Goal: Task Accomplishment & Management: Use online tool/utility

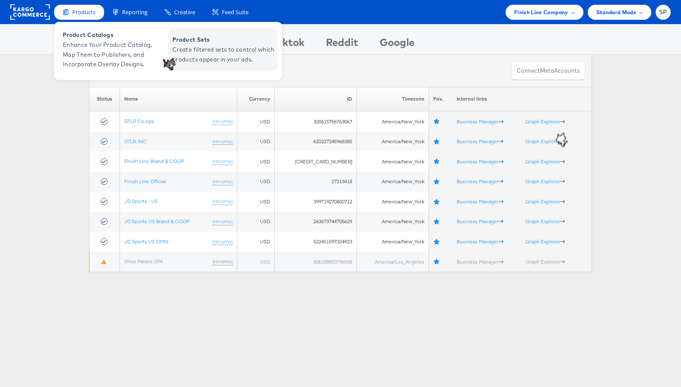
click at [221, 49] on span "Create filtered sets to control which products appear in your ads." at bounding box center [223, 55] width 103 height 20
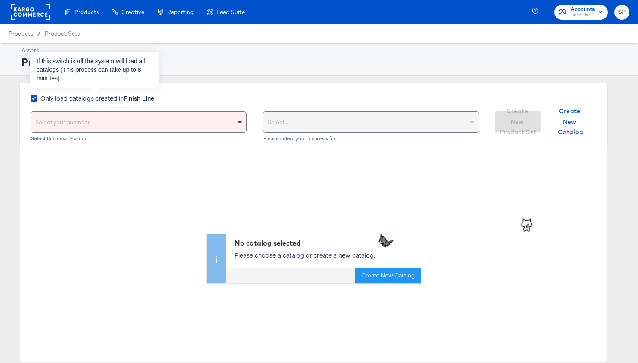
click at [136, 100] on strong "Finish Line" at bounding box center [139, 98] width 31 height 9
click at [0, 0] on input "Only load catalogs created in Finish Line" at bounding box center [0, 0] width 0 height 0
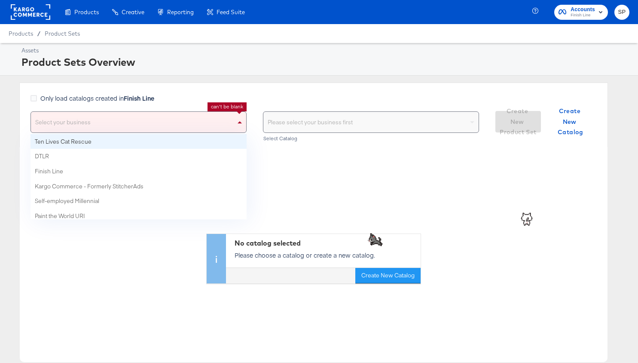
click at [142, 120] on div "Select your business" at bounding box center [138, 122] width 215 height 21
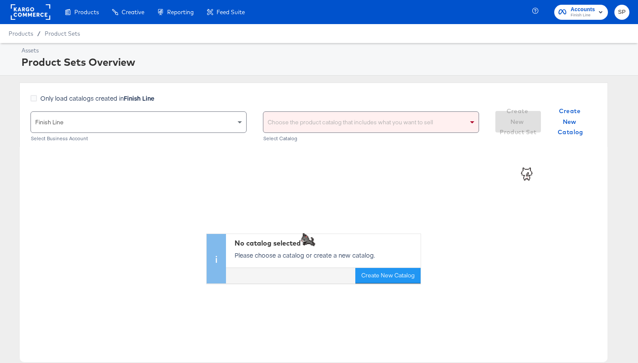
click at [346, 124] on div "Choose the product catalog that includes what you want to sell" at bounding box center [371, 122] width 215 height 21
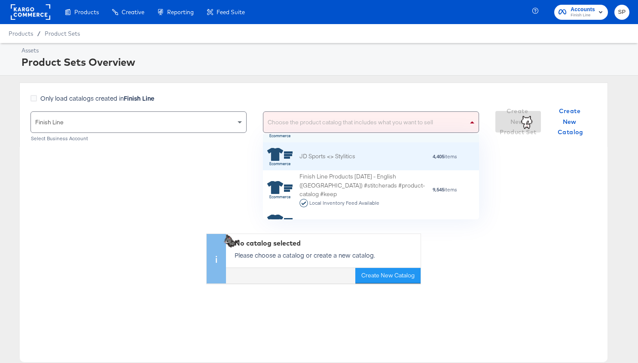
scroll to position [23, 0]
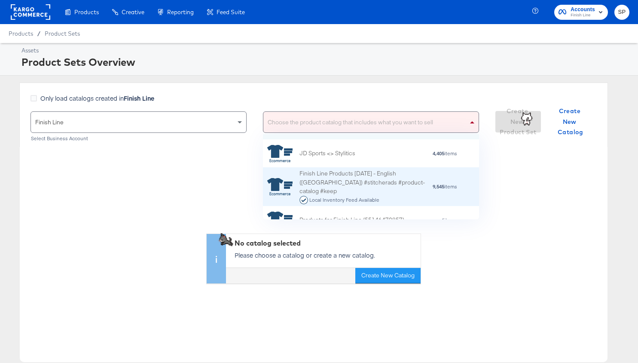
click at [358, 181] on div "Finish Line Products 07/19/16 - English (US) #stitcherads #product-catalog #kee…" at bounding box center [366, 186] width 133 height 35
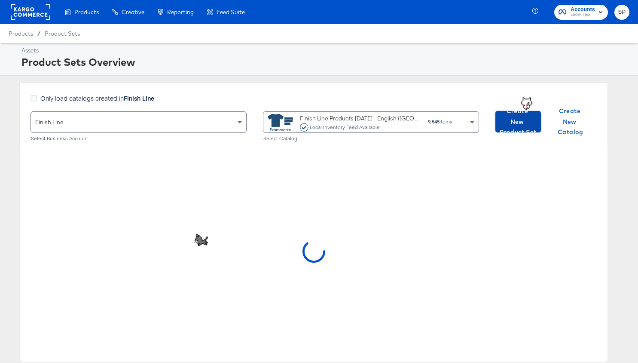
click at [512, 128] on span "Create New Product Set" at bounding box center [518, 122] width 39 height 32
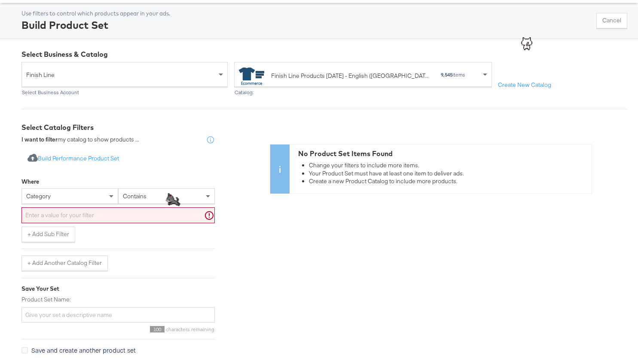
scroll to position [68, 0]
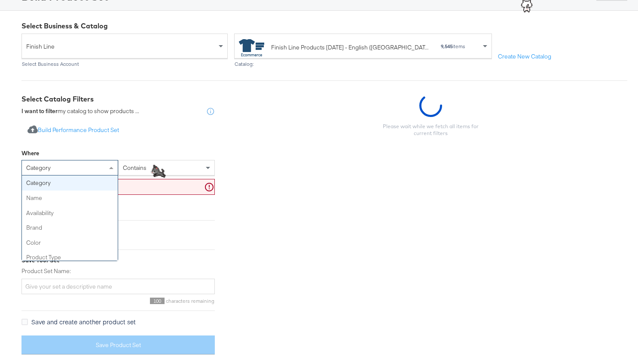
click at [59, 173] on div "category" at bounding box center [70, 167] width 96 height 15
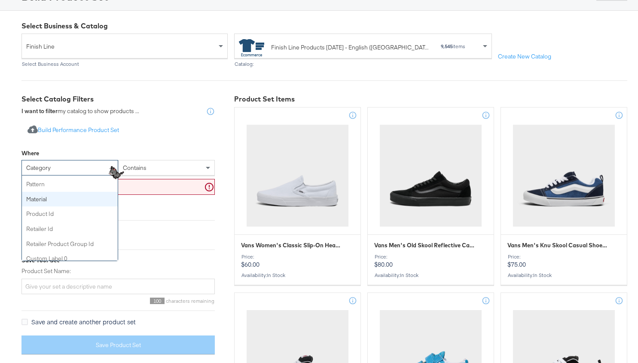
scroll to position [209, 0]
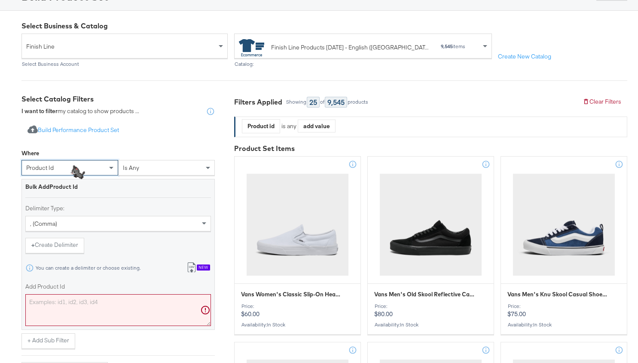
click at [95, 300] on textarea "Add Product Id" at bounding box center [118, 310] width 186 height 32
paste textarea "144044001 IB8971106 ID9870170 144044100 IB7677101 DV3337006 HM8818001 230515101…"
type textarea "144044001 IB8971106 ID9870170 144044100 IB7677101 DV3337006 HM8818001 230515101…"
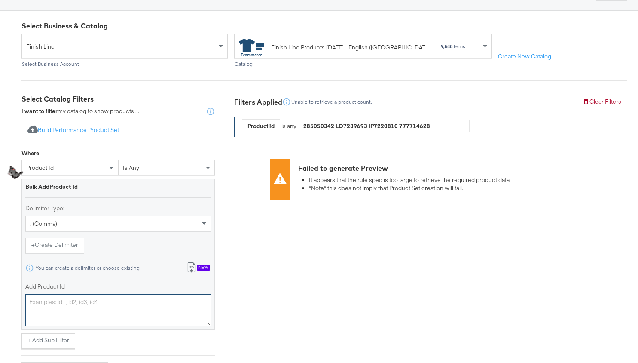
scroll to position [0, 0]
paste textarea "144044001,IB8971106,ID9870170,144044100,IB7677101,DV3337006,HM8818001,230515101…"
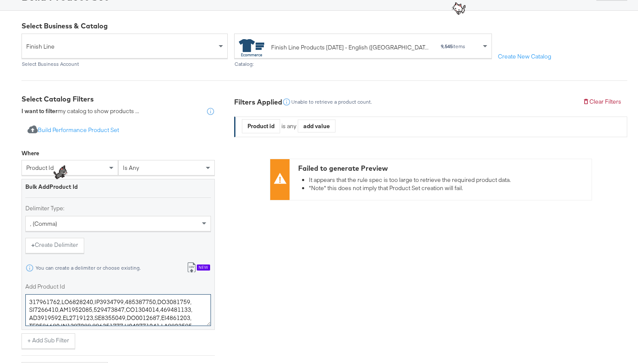
scroll to position [4010, 0]
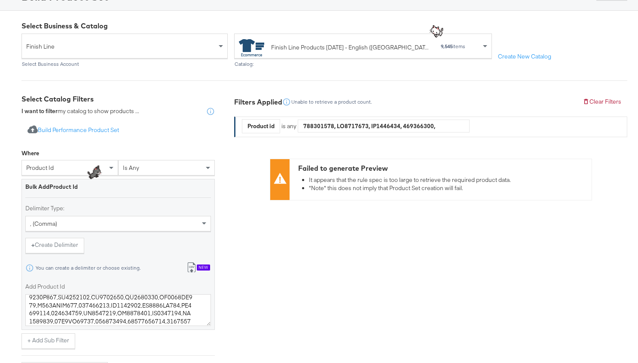
click at [241, 271] on div "Filters Applied Unable to retrieve a product count. Clear Filters Product id is…" at bounding box center [430, 295] width 393 height 402
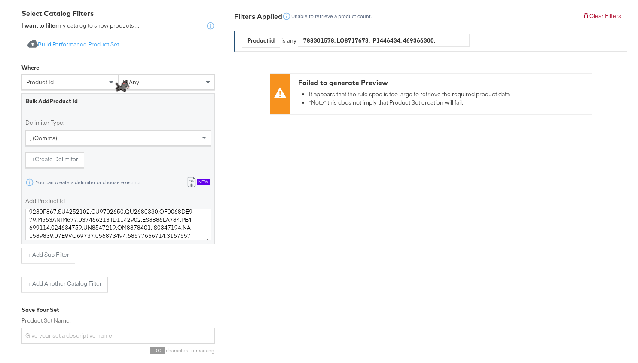
scroll to position [155, 0]
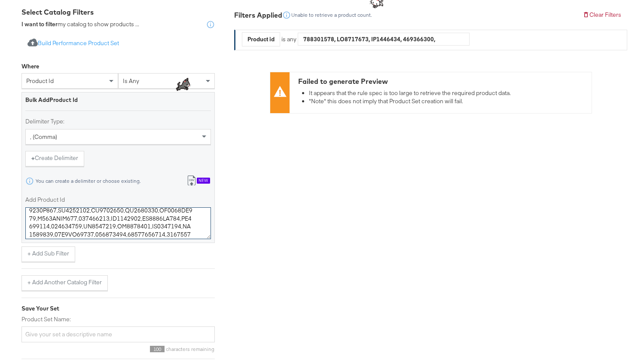
click at [99, 221] on textarea "Add Product Id" at bounding box center [118, 223] width 186 height 32
paste textarea "_1,IB8971_106,ID9870_170,144044_100,IB7677_101,DV3337_6,HM8818_1,230515_101,IB7…"
paste textarea "-001,IB8971-106,ID9870-170,144044-100,IB7677-101,DV3337-006,HM8818-001,230515-1…"
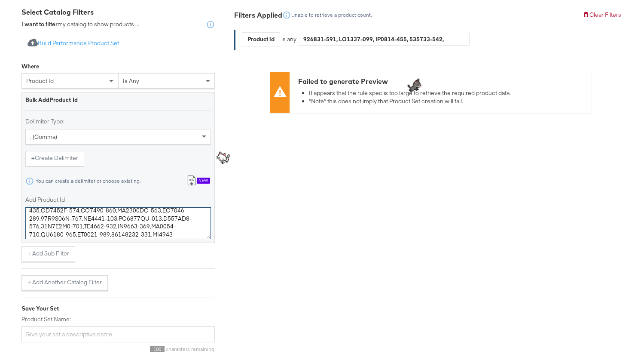
type textarea "144044-001,IB8971-106,ID9870-170,144044-100,IB7677-101,DV3337-006,HM8818-001,23…"
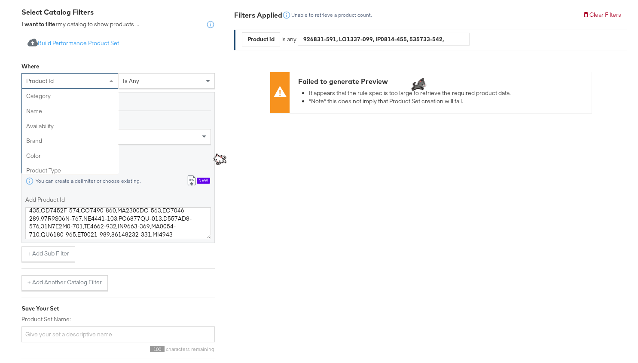
click at [85, 82] on div "product id" at bounding box center [70, 81] width 96 height 15
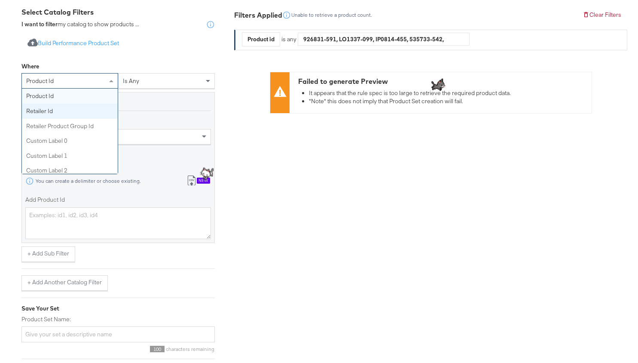
scroll to position [0, 0]
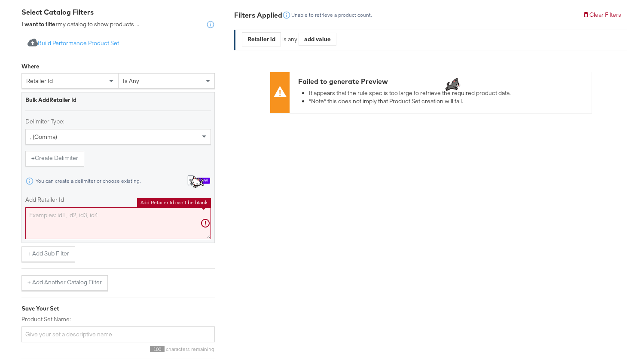
click at [100, 226] on textarea "Add Retailer Id" at bounding box center [118, 223] width 186 height 32
paste textarea "144044-001,IB8971-106,ID9870-170,144044-100,IB7677-101,DV3337-006,HM8818-001,23…"
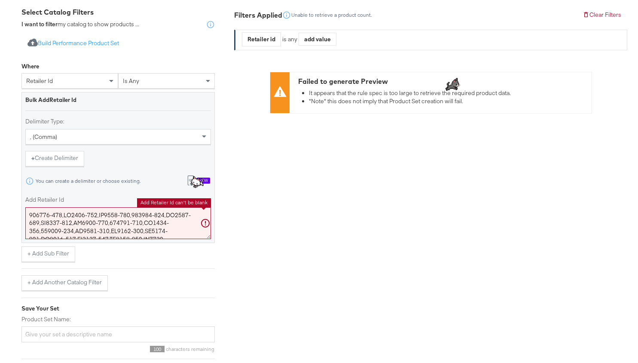
scroll to position [4848, 0]
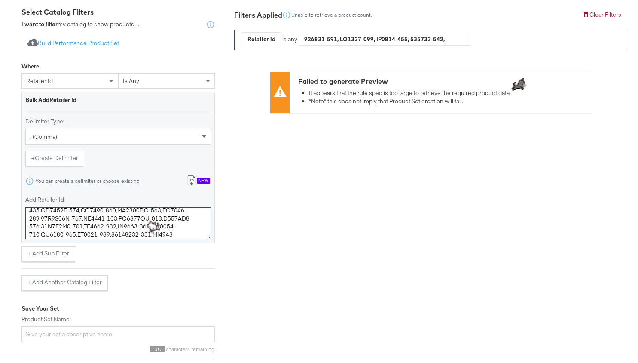
type textarea "144044-001,IB8971-106,ID9870-170,144044-100,IB7677-101,DV3337-006,HM8818-001,23…"
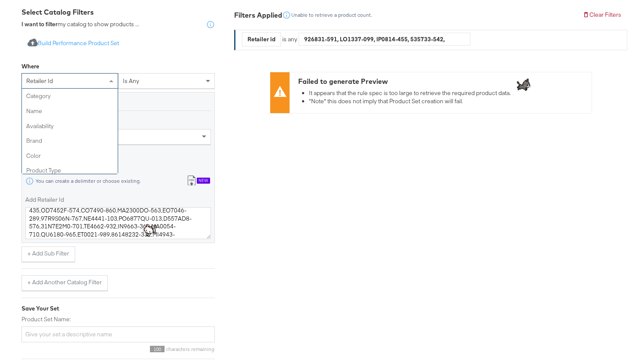
click at [75, 78] on div "retailer id" at bounding box center [70, 81] width 96 height 15
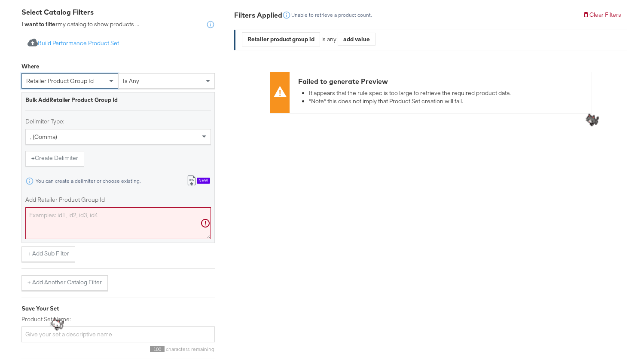
scroll to position [0, 0]
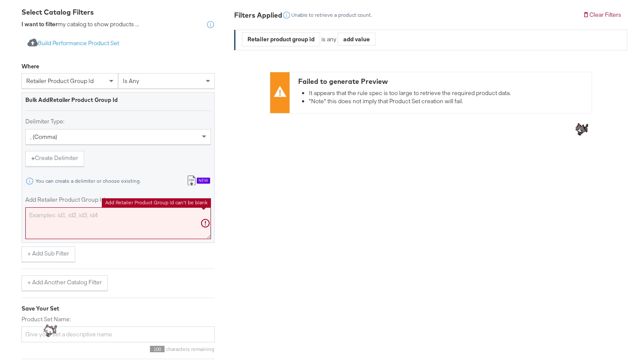
click at [102, 229] on textarea "Add Retailer Product Group Id" at bounding box center [118, 223] width 186 height 32
paste textarea "144044-001,IB8971-106,ID9870-170,144044-100,IB7677-101,DV3337-006,HM8818-001,23…"
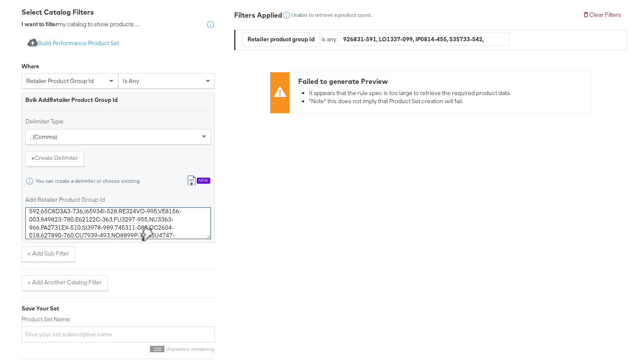
scroll to position [4723, 0]
click at [166, 215] on textarea "Add Retailer Product Group Id" at bounding box center [118, 223] width 186 height 32
click at [170, 230] on textarea "Add Retailer Product Group Id" at bounding box center [118, 223] width 186 height 32
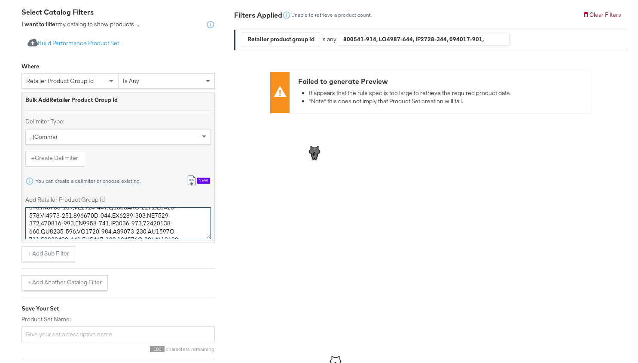
click at [72, 214] on textarea "Add Retailer Product Group Id" at bounding box center [118, 223] width 186 height 32
type textarea "144044-001,IB8971-106,ID9870-170,144044-100,IB7677-101,DV3337-006,HM8818-001,23…"
click at [93, 230] on textarea "Add Retailer Product Group Id" at bounding box center [118, 223] width 186 height 32
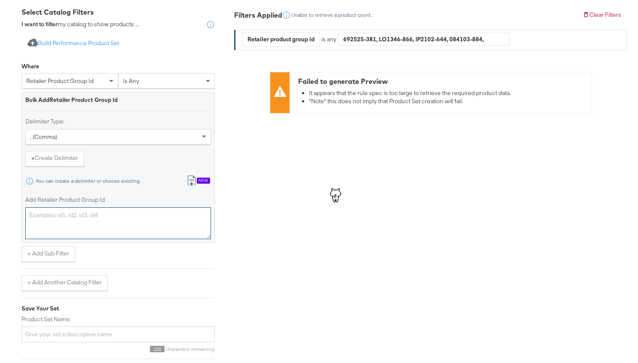
scroll to position [0, 0]
paste textarea "40098602-600,HJ6000-500,AO2372-041,HF3333-003,HV5064G-500,40098601-001,IB4465-0…"
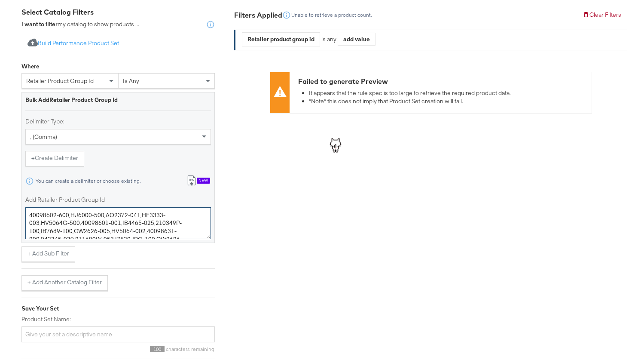
scroll to position [116, 0]
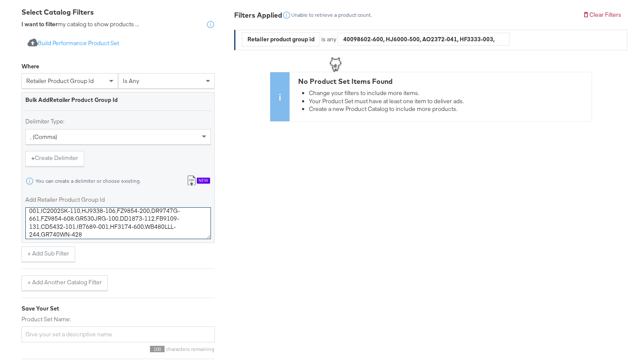
type textarea "40098602-600,HJ6000-500,AO2372-041,HF3333-003,HV5064G-500,40098601-001,IB4465-0…"
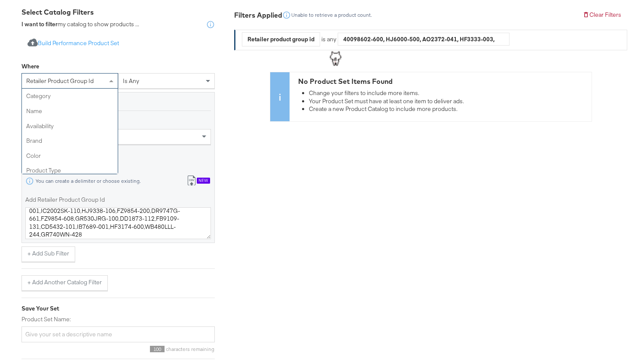
click at [59, 80] on span "retailer product group id" at bounding box center [59, 81] width 67 height 8
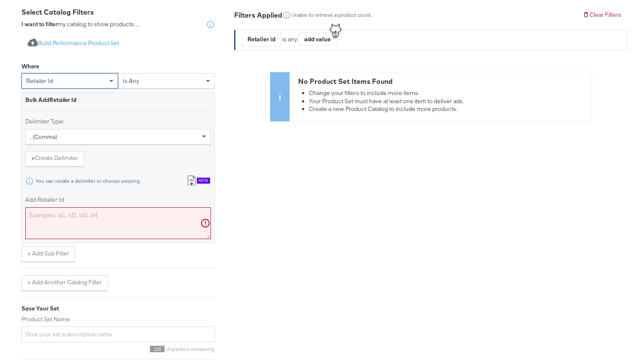
scroll to position [0, 0]
click at [102, 221] on textarea "Add Retailer Id" at bounding box center [118, 223] width 186 height 32
paste textarea "40098602-600,HJ6000-500,AO2372-041,HF3333-003,HV5064G-500,40098601-001,IB4465-0…"
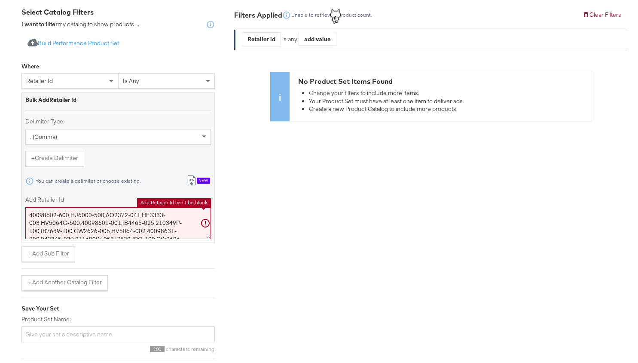
scroll to position [116, 0]
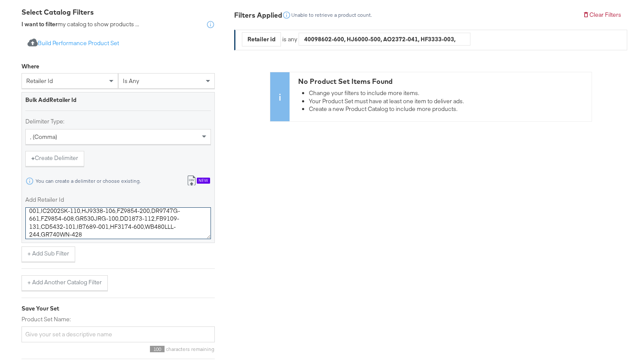
type textarea "40098602-600,HJ6000-500,AO2372-041,HF3333-003,HV5064G-500,40098601-001,IB4465-0…"
click at [71, 82] on div "retailer id" at bounding box center [70, 81] width 96 height 15
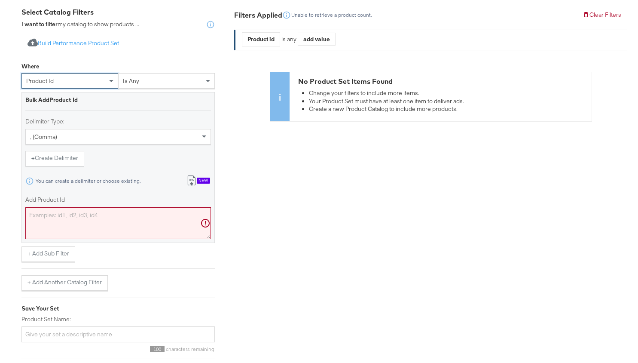
scroll to position [0, 0]
click at [85, 212] on textarea "Add Product Id" at bounding box center [118, 223] width 186 height 32
paste textarea "40098602-600,HJ6000-500,AO2372-041,HF3333-003,HV5064G-500,40098601-001,IB4465-0…"
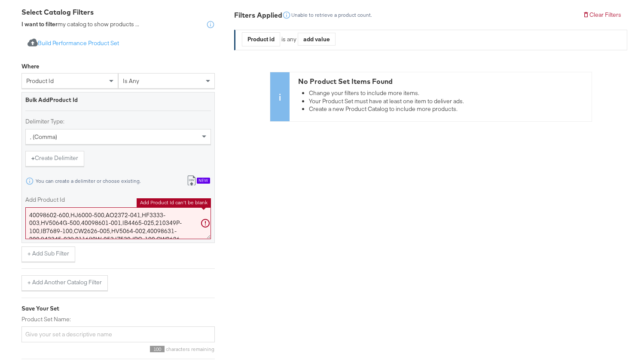
scroll to position [116, 0]
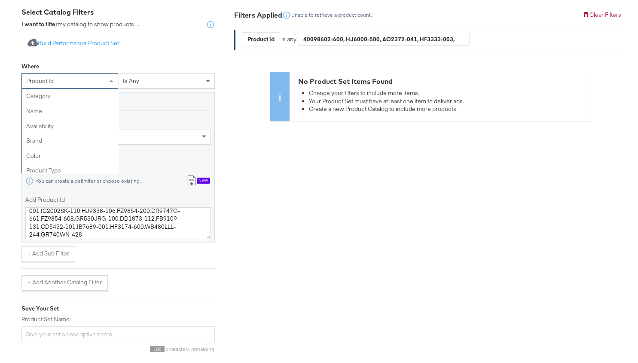
click at [83, 78] on div "product id" at bounding box center [70, 81] width 96 height 15
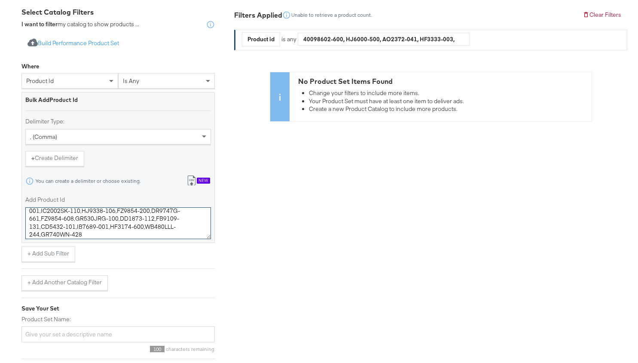
click at [142, 210] on textarea "40098602-600,HJ6000-500,AO2372-041,HF3333-003,HV5064G-500,40098601-001,IB4465-0…" at bounding box center [118, 223] width 186 height 32
paste textarea "_600,HJ6000_500,AO2372_041,HF3333_003,HV5064G_500,40098601_001,IB4465_025,21034…"
type textarea "40098602_600,HJ6000_500,AO2372_041,HF3333_003,HV5064G_500,40098601_001,IB4465_0…"
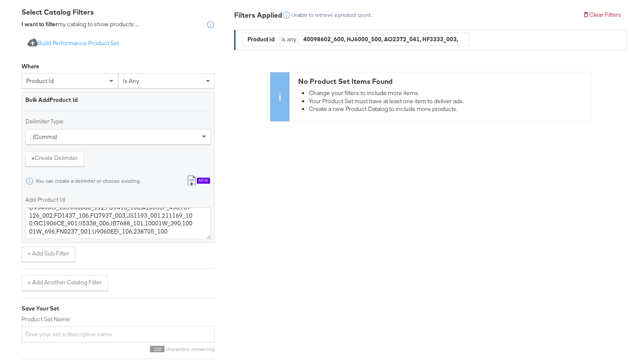
click at [76, 77] on div "product id" at bounding box center [70, 81] width 96 height 15
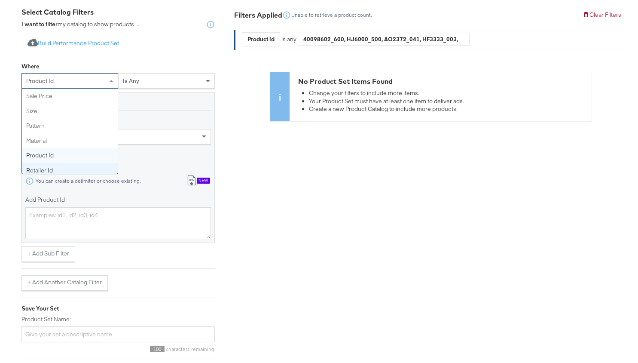
scroll to position [0, 0]
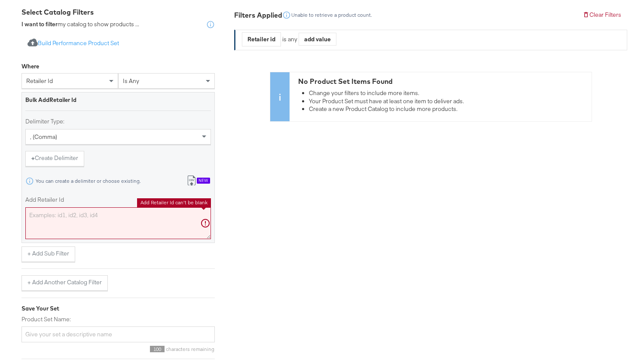
click at [91, 212] on textarea "Add Retailer Id" at bounding box center [118, 223] width 186 height 32
paste textarea "40098602_600,HJ6000_500,AO2372_041,HF3333_003,HV5064G_500,40098601_001,IB4465_0…"
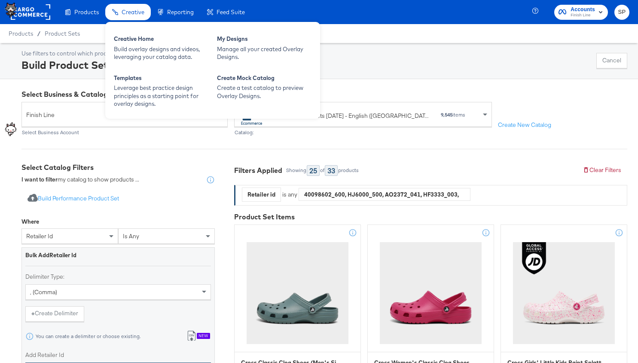
type textarea "40098602_600,HJ6000_500,AO2372_041,HF3333_003,HV5064G_500,40098601_001,IB4465_0…"
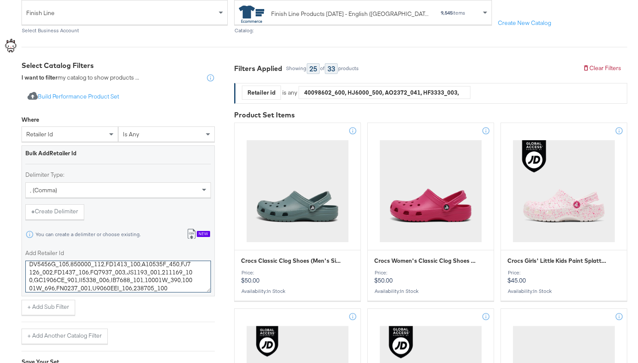
scroll to position [102, 0]
click at [71, 132] on div "retailer id" at bounding box center [70, 133] width 96 height 15
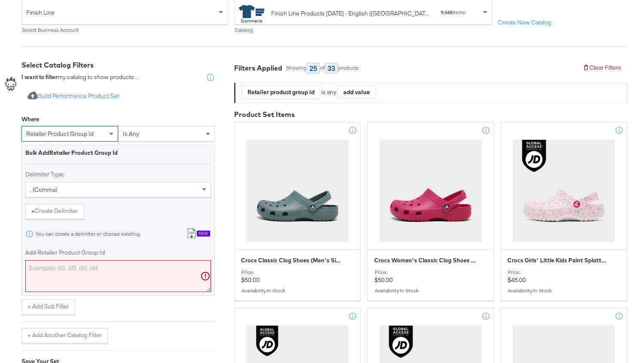
scroll to position [0, 0]
click at [105, 265] on textarea "Add Retailer Product Group Id" at bounding box center [118, 276] width 186 height 32
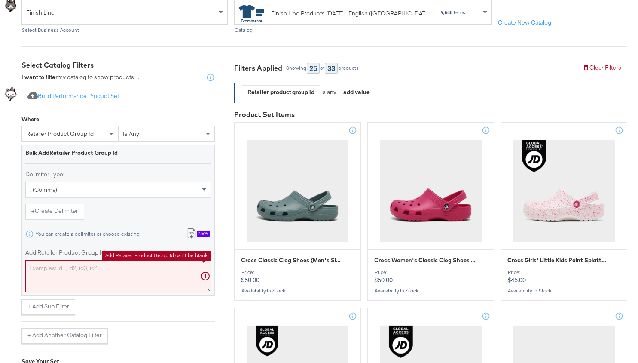
paste textarea "40098602_600,HJ6000_500,AO2372_041,HF3333_003,HV5064G_500,40098601_001,IB4465_0…"
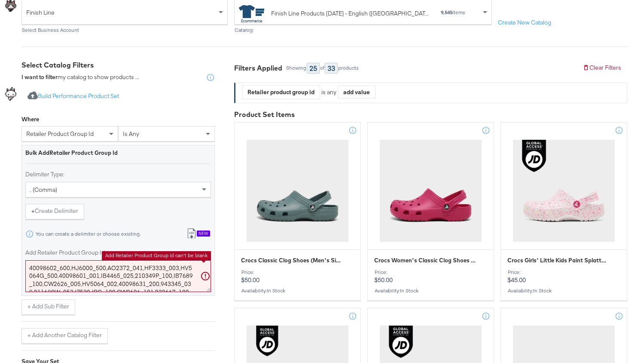
scroll to position [36, 0]
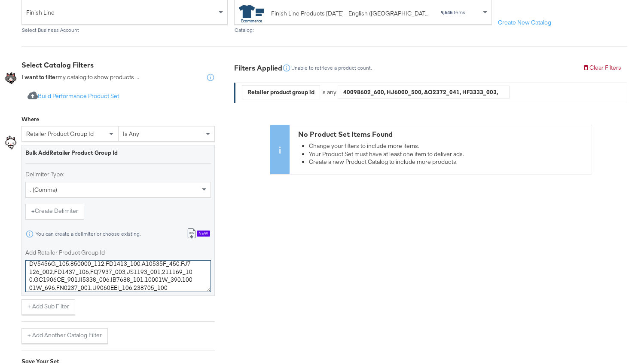
type textarea "40098602_600,HJ6000_500,AO2372_041,HF3333_003,HV5064G_500,40098601_001,IB4465_0…"
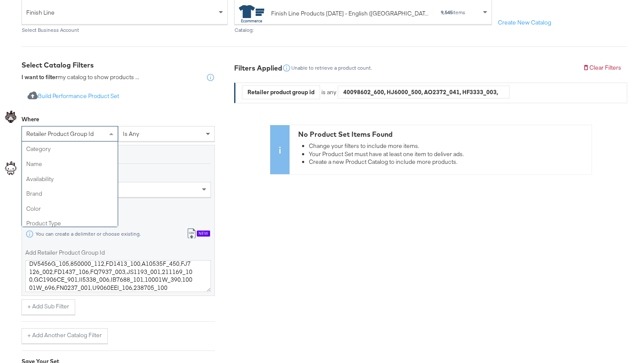
click at [87, 136] on span "retailer product group id" at bounding box center [59, 134] width 67 height 8
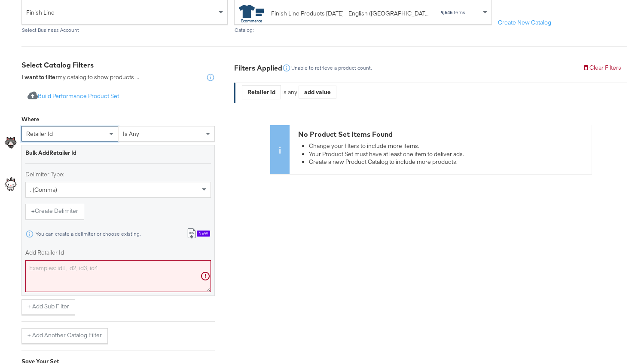
scroll to position [0, 0]
click at [121, 277] on textarea "Add Retailer Id" at bounding box center [118, 276] width 186 height 32
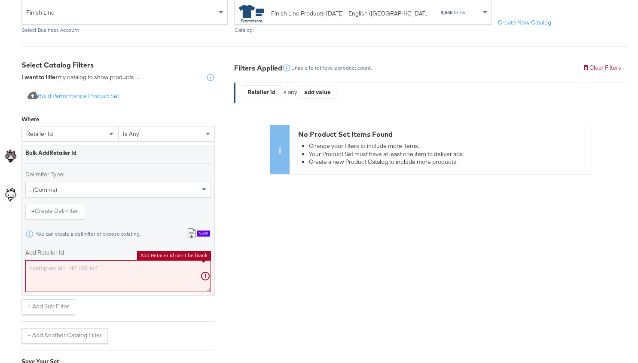
paste textarea "40098602_600,HJ6000_500,AO2372_041,HF3333_003,HV5064G_500,40098601_001,IB4465_0…"
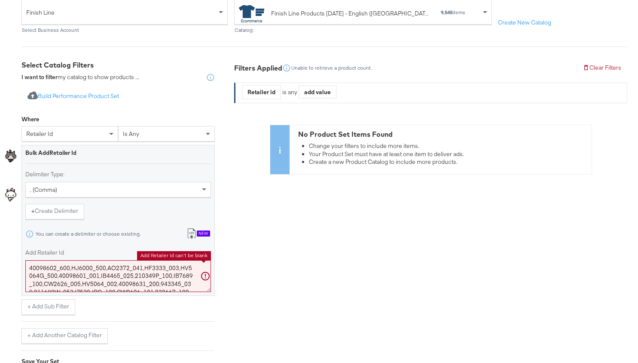
scroll to position [36, 0]
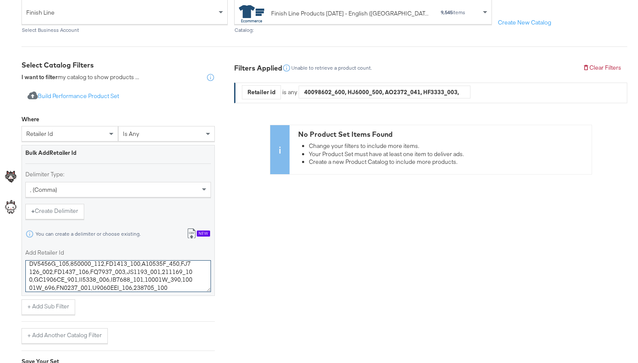
type textarea "40098602_600,HJ6000_500,AO2372_041,HF3333_003,HV5064G_500,40098601_001,IB4465_0…"
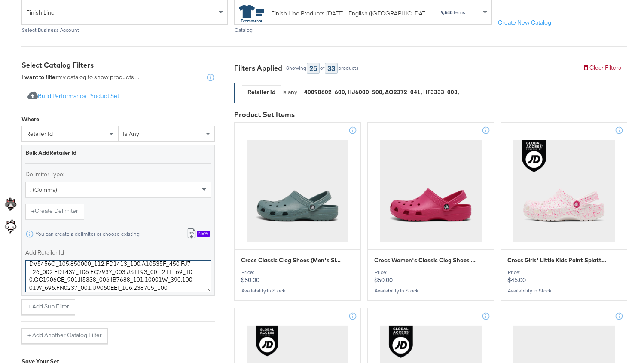
click at [115, 267] on textarea "40098602_600,HJ6000_500,AO2372_041,HF3333_003,HV5064G_500,40098601_001,IB4465_0…" at bounding box center [118, 276] width 186 height 32
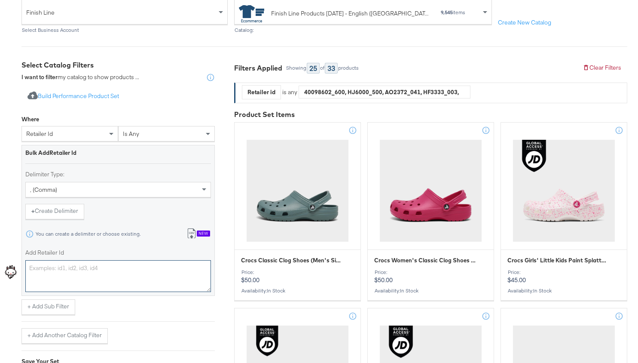
scroll to position [0, 0]
paste textarea "144044_1,IB8971_106,ID9870_170,144044_100,IB7677_101,DV3337_6,HM8818_1,230515_1…"
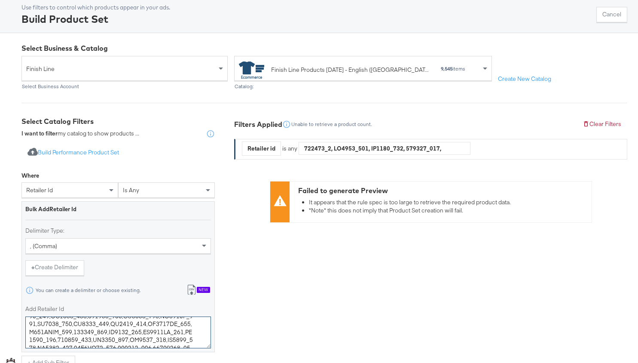
scroll to position [196, 0]
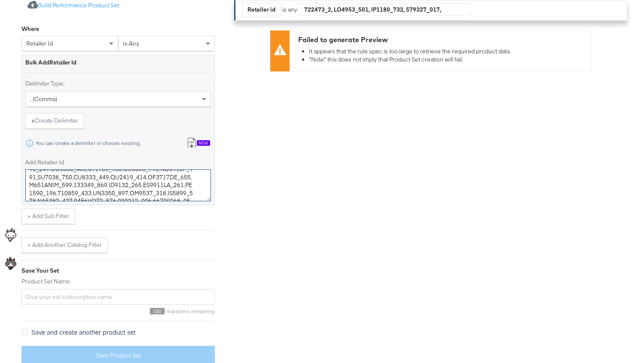
type textarea "144044_1,IB8971_106,ID9870_170,144044_100,IB7677_101,DV3337_6,HM8818_1,230515_1…"
click at [132, 308] on div "100 characters remaining" at bounding box center [117, 311] width 193 height 6
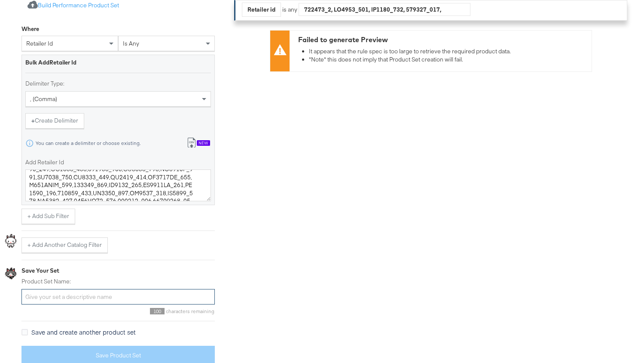
click at [124, 296] on input "Product Set Name:" at bounding box center [117, 297] width 193 height 16
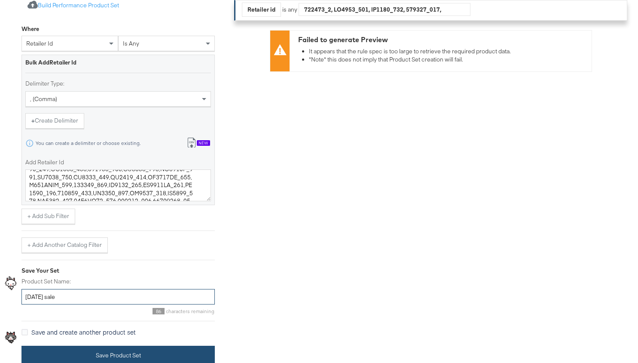
type input "labor day sale"
click at [152, 350] on button "Save Product Set" at bounding box center [117, 355] width 193 height 19
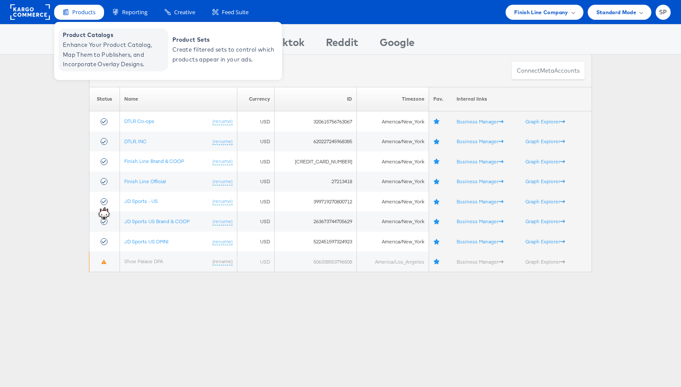
click at [101, 37] on span "Product Catalogs" at bounding box center [114, 35] width 103 height 10
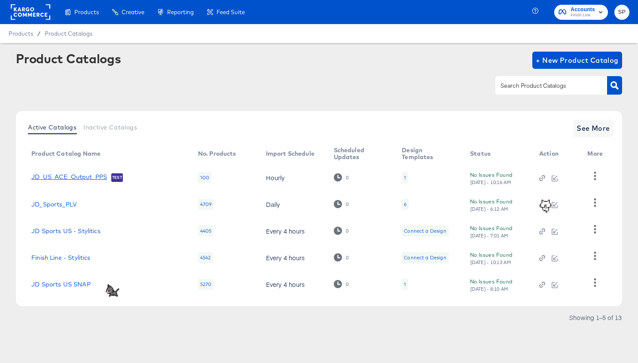
click at [79, 176] on link "JD_US_ACE_Output_PPS" at bounding box center [69, 177] width 76 height 9
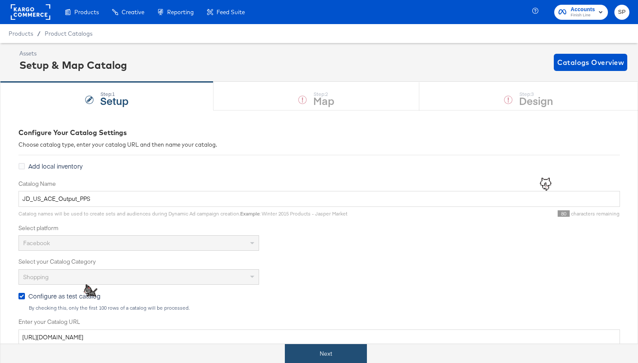
click at [304, 359] on button "Next" at bounding box center [326, 353] width 82 height 19
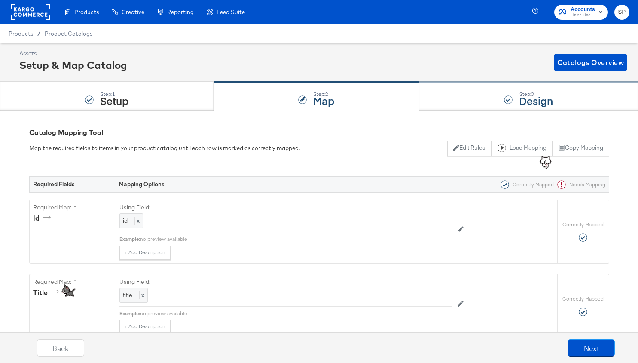
click at [472, 98] on div "Step: 3 Design" at bounding box center [529, 96] width 219 height 28
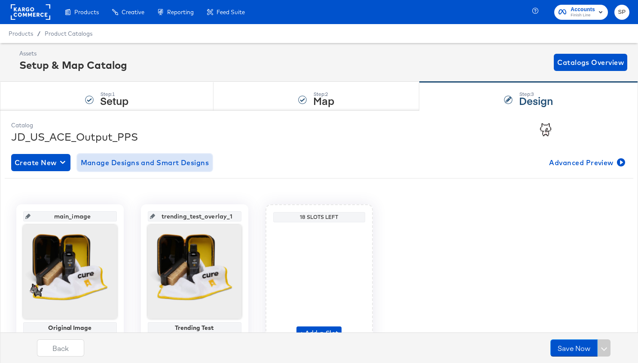
click at [94, 164] on span "Manage Designs and Smart Designs" at bounding box center [145, 162] width 129 height 12
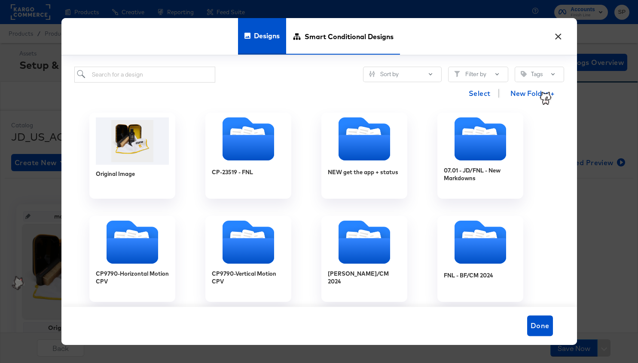
click at [316, 38] on span "Smart Conditional Designs" at bounding box center [349, 37] width 89 height 38
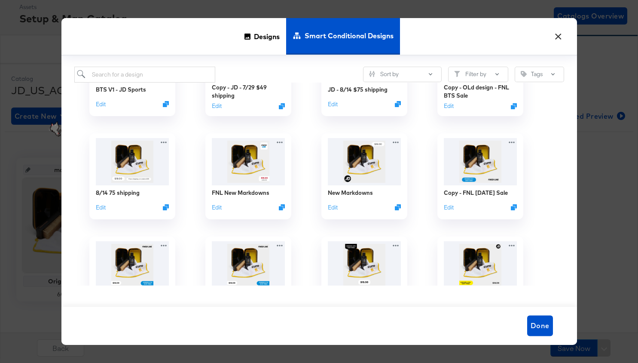
scroll to position [370, 0]
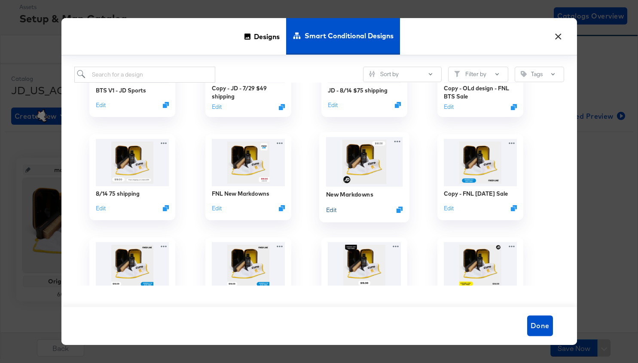
click at [332, 208] on button "Edit" at bounding box center [331, 209] width 10 height 8
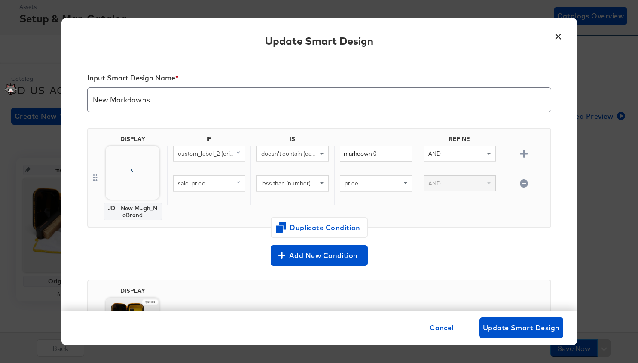
click at [194, 181] on span "sale_price" at bounding box center [192, 183] width 28 height 8
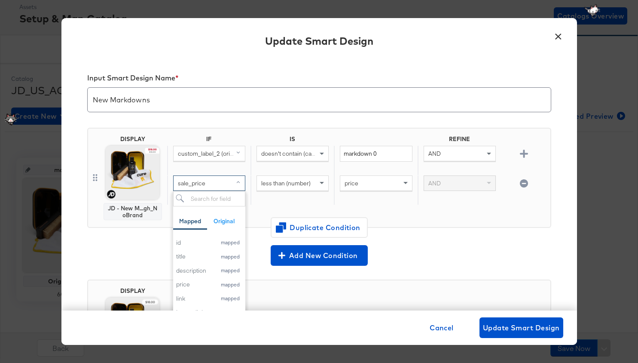
click at [520, 156] on icon "button" at bounding box center [524, 154] width 8 height 8
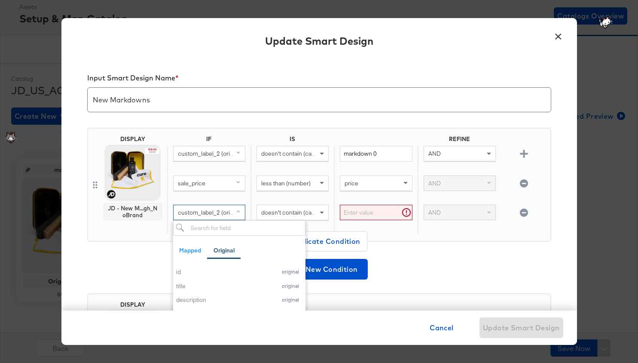
click at [212, 205] on div "custom_label_2 (original)" at bounding box center [209, 212] width 71 height 15
click at [233, 272] on div "id" at bounding box center [224, 272] width 96 height 8
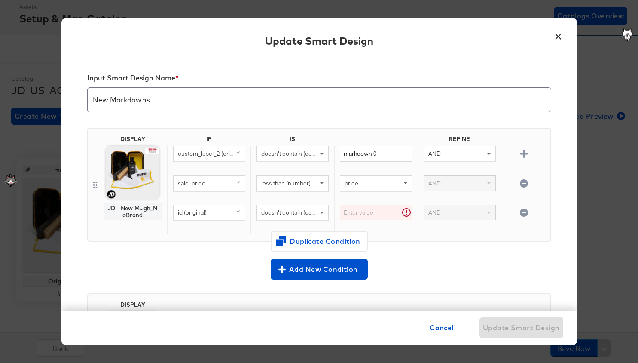
click at [286, 210] on span "doesn't contain (case sensitive)" at bounding box center [302, 212] width 83 height 8
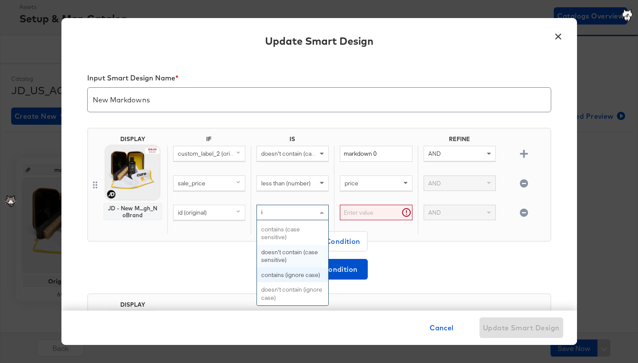
scroll to position [0, 0]
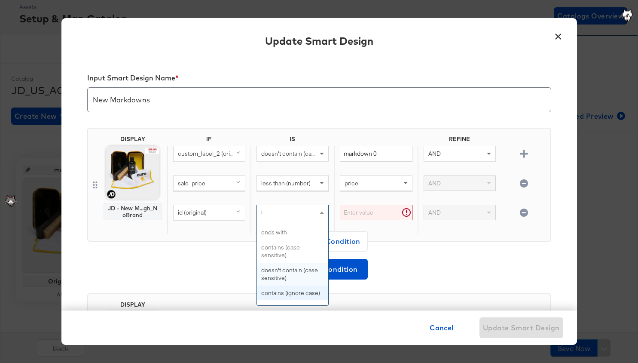
type input "is"
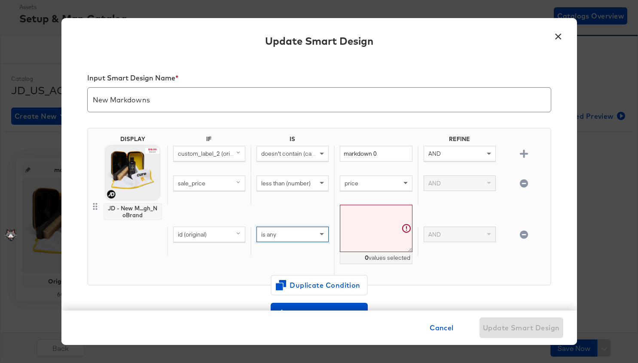
click at [382, 227] on textarea at bounding box center [376, 229] width 72 height 48
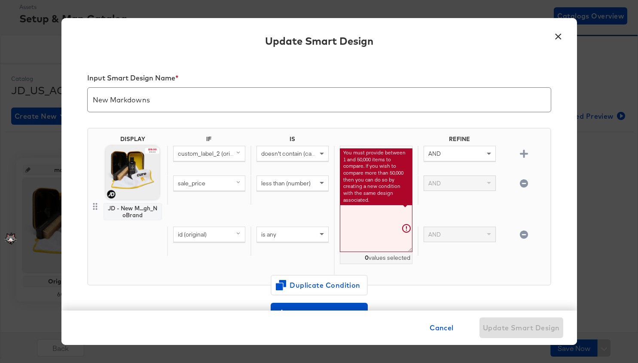
paste textarea "144044001 IB8971106 ID9870170 144044100 IB7677101 DV3337006 HM8818001 230515101…"
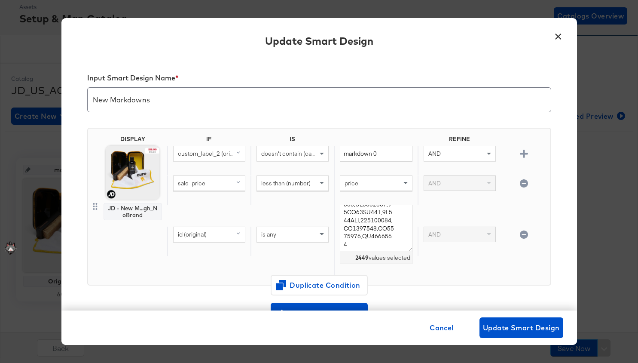
scroll to position [13208, 0]
click at [485, 257] on div "id (original) is any 2449 values selected AND" at bounding box center [357, 241] width 380 height 73
click at [363, 217] on textarea at bounding box center [376, 229] width 72 height 48
paste textarea "_1 IB8971_106 ID9870_170 144044_100 IB7677_101 DV3337_6 HM8818_1 230515_101 IB7…"
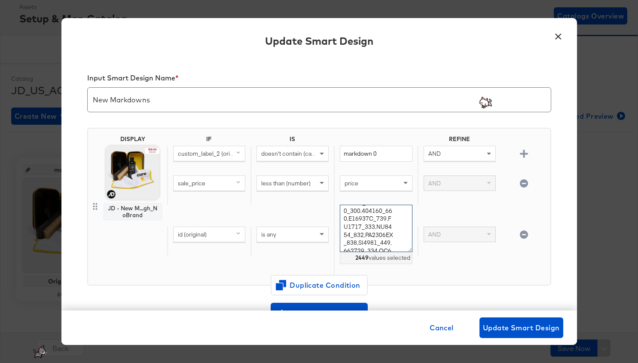
paste textarea "-001 IB8971-106 ID9870-170 144044-100 IB7677-101 DV3337-006 HM8818-001 230515-1…"
paste textarea "40098602-600 HJ6000-500 AO2372-041 HF3333-003 HV5064G-500 40098601-001 IB4465-0…"
paste textarea "_600 HJ6000_500 AO2372_041 HF3333_003 HV5064G_500 40098601_001 IB4465_025 21034…"
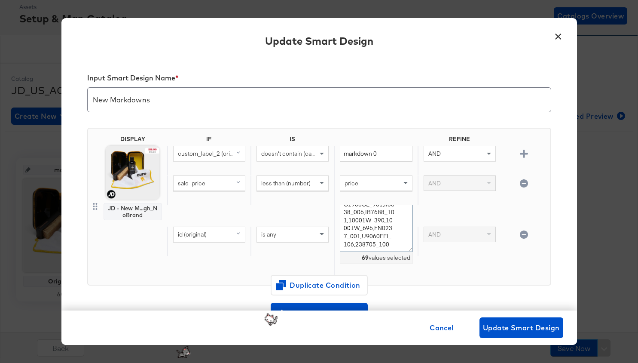
scroll to position [159, 0]
type textarea "40098602_600,HJ6000_500,AO2372_041,HF3333_003,HV5064G_500,40098601_001,IB4465_0…"
click at [561, 37] on button "×" at bounding box center [558, 34] width 15 height 15
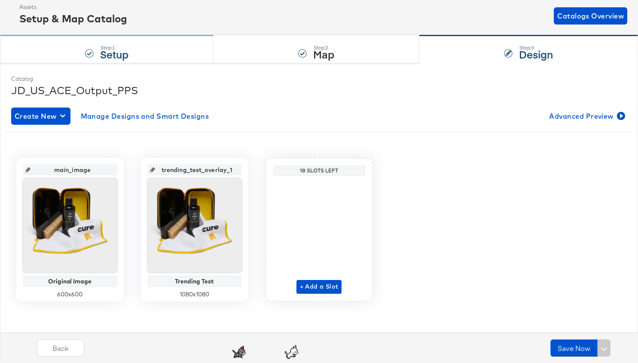
scroll to position [0, 0]
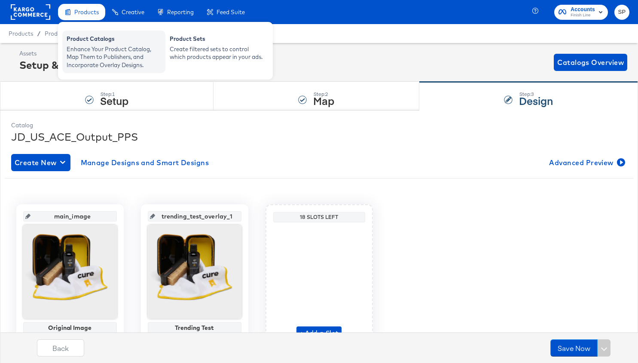
click at [91, 54] on div "Enhance Your Product Catalog, Map Them to Publishers, and Incorporate Overlay D…" at bounding box center [114, 57] width 95 height 24
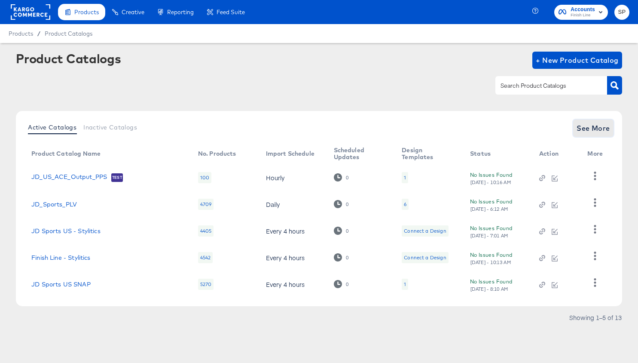
click at [607, 130] on span "See More" at bounding box center [594, 128] width 34 height 12
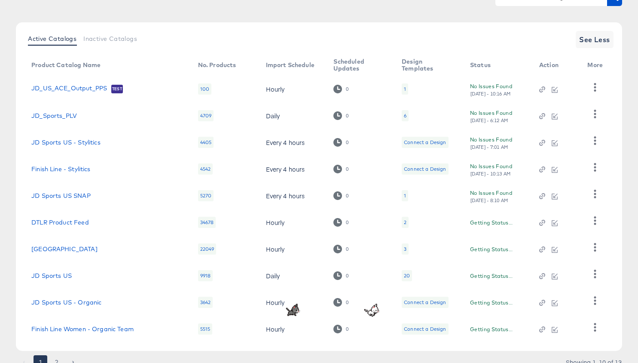
scroll to position [125, 0]
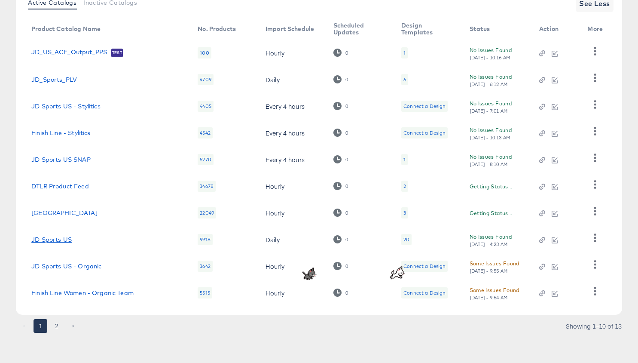
click at [52, 240] on link "JD Sports US" at bounding box center [51, 239] width 40 height 7
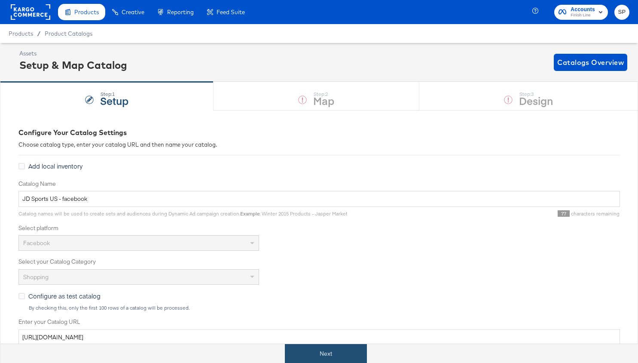
click at [323, 351] on button "Next" at bounding box center [326, 353] width 82 height 19
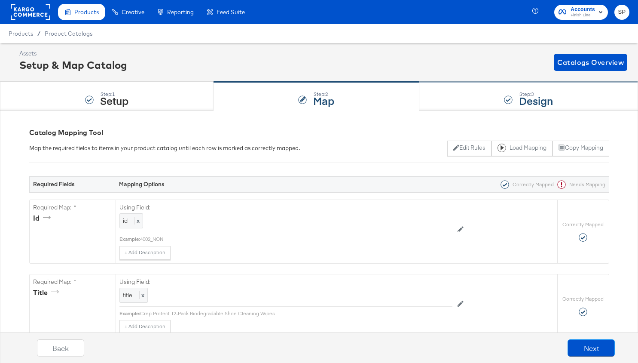
click at [475, 96] on div "Step: 3 Design" at bounding box center [529, 96] width 219 height 28
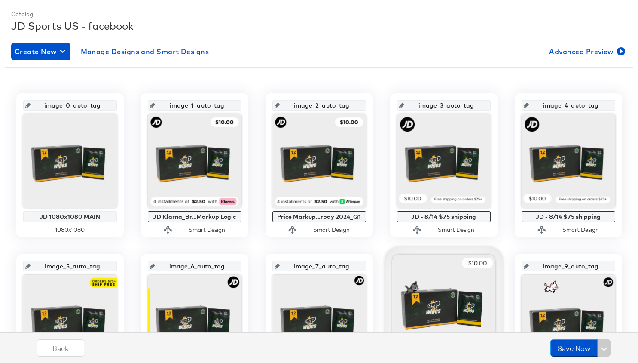
scroll to position [251, 0]
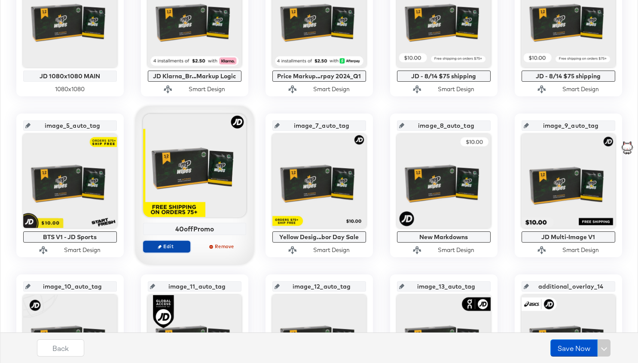
click at [172, 243] on span "Edit" at bounding box center [167, 246] width 40 height 6
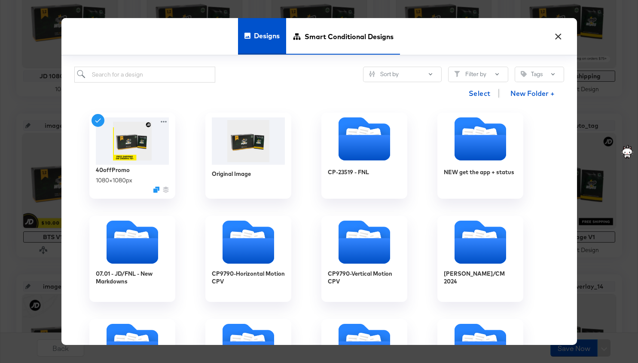
click at [326, 47] on span "Smart Conditional Designs" at bounding box center [349, 37] width 89 height 38
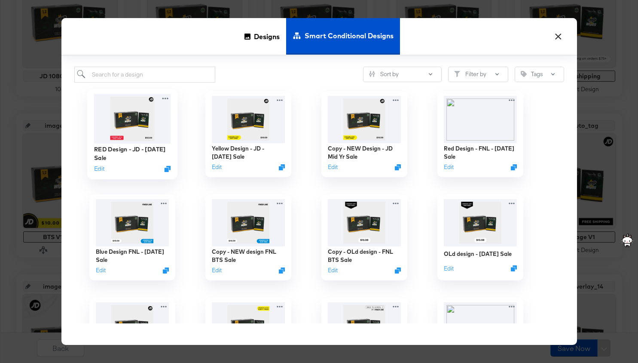
click at [143, 128] on img at bounding box center [132, 118] width 77 height 49
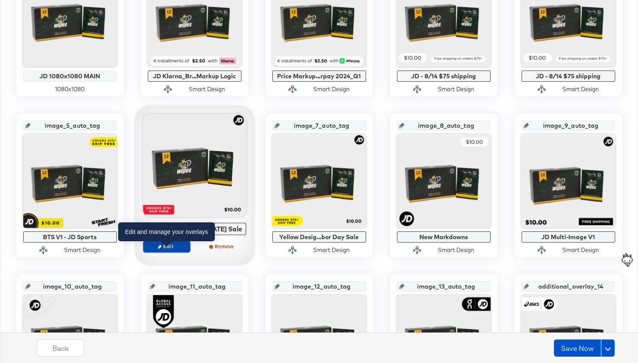
click at [166, 249] on span "Edit" at bounding box center [167, 246] width 40 height 6
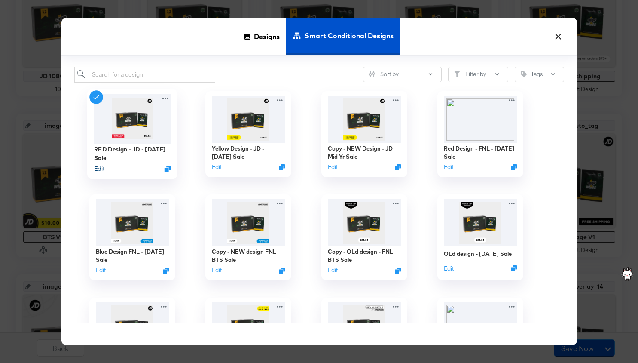
click at [100, 166] on button "Edit" at bounding box center [99, 168] width 10 height 8
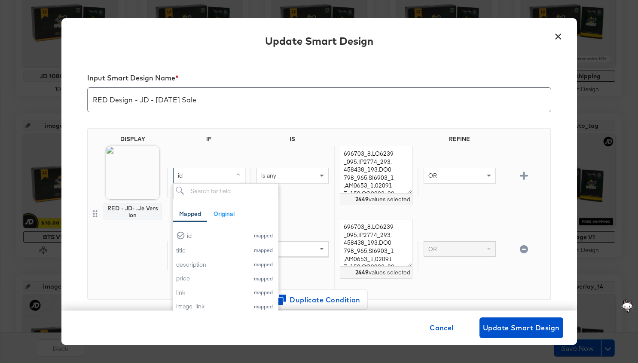
click at [223, 177] on div "id" at bounding box center [209, 175] width 71 height 15
type input "r"
click at [212, 157] on div "id Mapped Original id mapped title mapped description mapped price mapped link …" at bounding box center [357, 182] width 380 height 73
click at [218, 176] on div "id" at bounding box center [209, 175] width 71 height 15
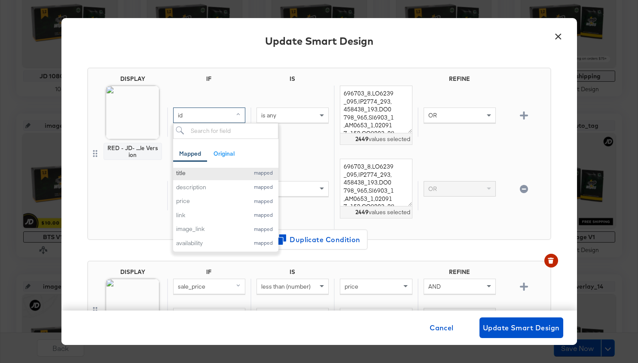
scroll to position [0, 0]
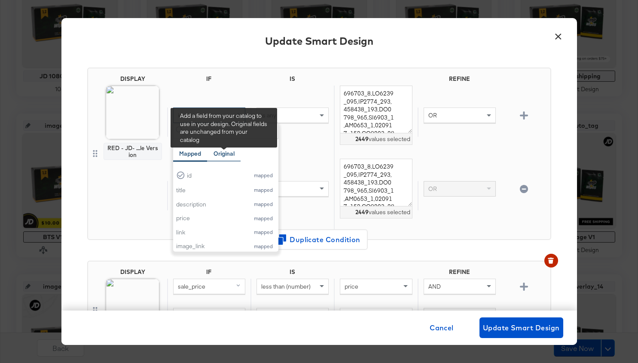
click at [223, 155] on div "Original" at bounding box center [224, 154] width 21 height 8
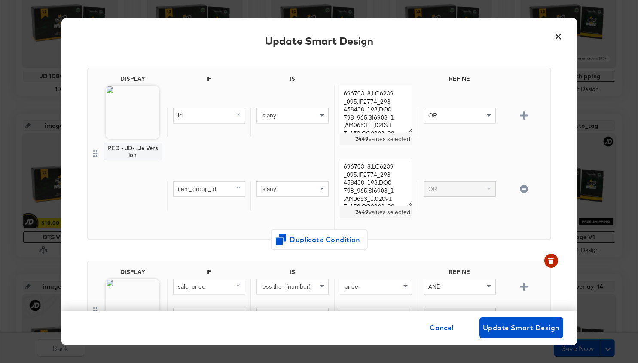
click at [249, 92] on div "id is any 2449 values selected OR" at bounding box center [357, 122] width 380 height 73
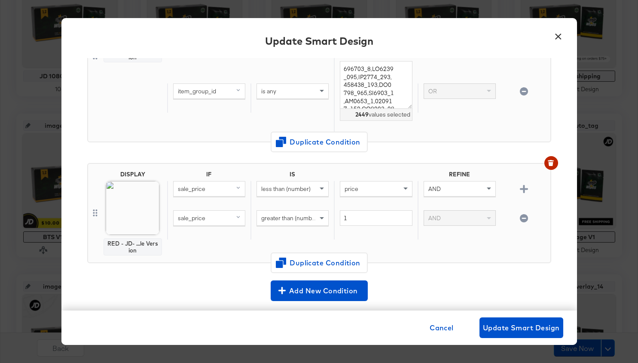
scroll to position [157, 0]
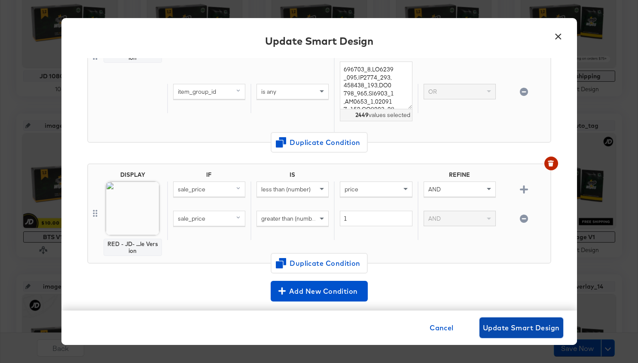
click at [506, 325] on span "Update Smart Design" at bounding box center [521, 328] width 77 height 12
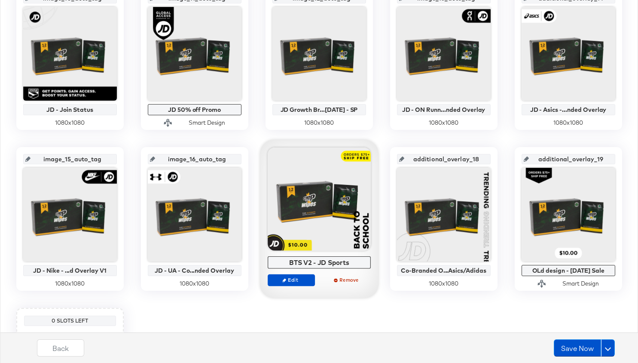
scroll to position [540, 0]
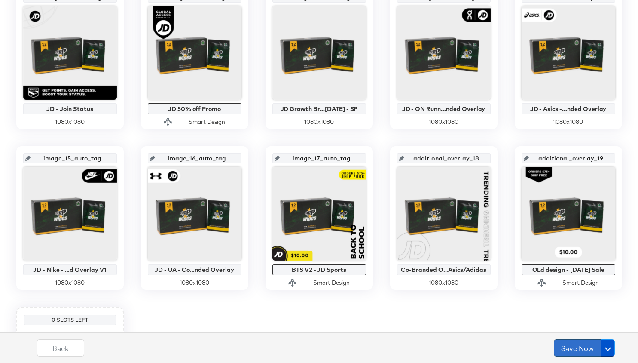
click at [578, 346] on button "Save Now" at bounding box center [577, 347] width 47 height 17
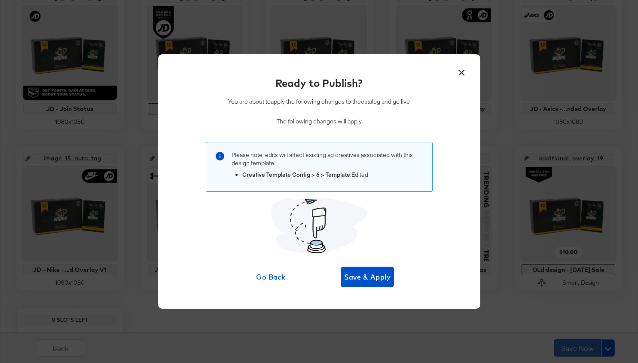
scroll to position [0, 0]
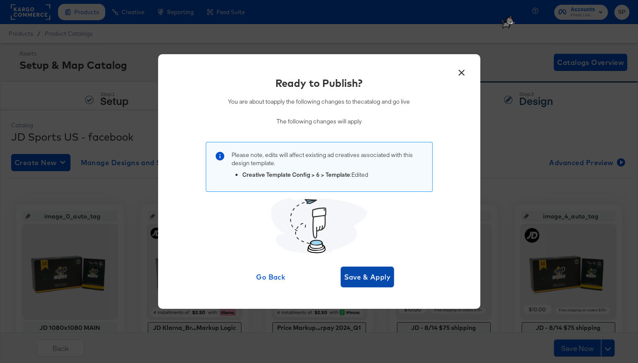
click at [367, 273] on span "Save & Apply" at bounding box center [367, 277] width 47 height 12
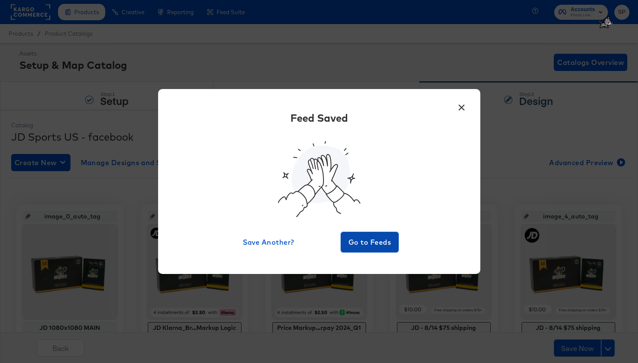
click at [385, 245] on span "Go to Feeds" at bounding box center [370, 242] width 52 height 12
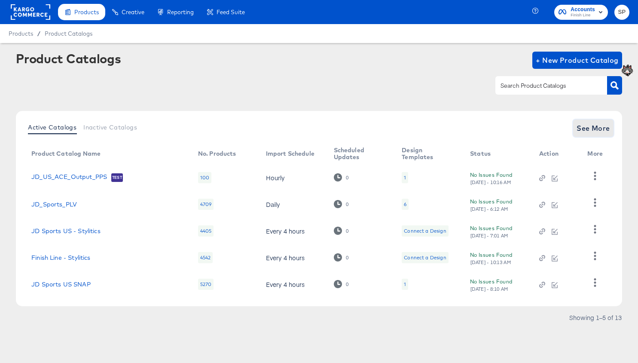
click at [576, 124] on button "See More" at bounding box center [593, 128] width 40 height 17
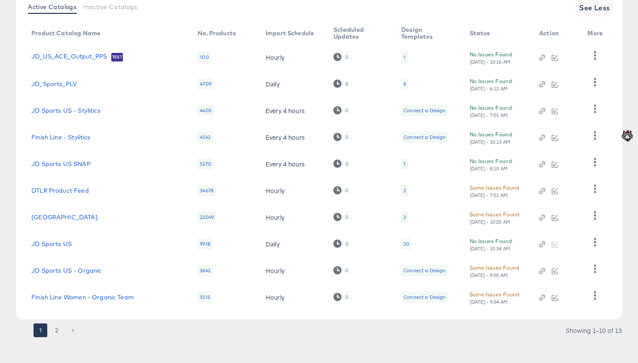
scroll to position [121, 0]
click at [58, 325] on button "2" at bounding box center [57, 330] width 14 height 14
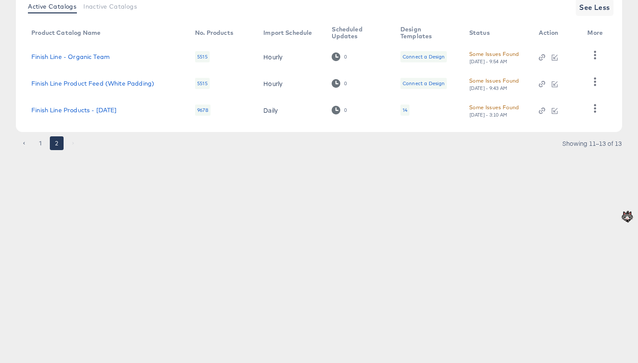
click at [107, 105] on td "Finish Line Products - [DATE]" at bounding box center [107, 110] width 164 height 27
click at [110, 110] on link "Finish Line Products - [DATE]" at bounding box center [73, 110] width 85 height 7
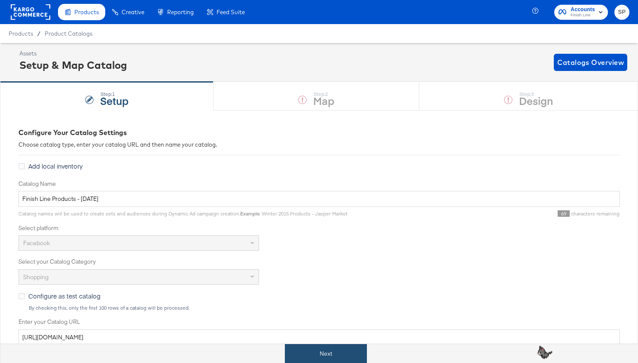
click at [326, 354] on button "Next" at bounding box center [326, 353] width 82 height 19
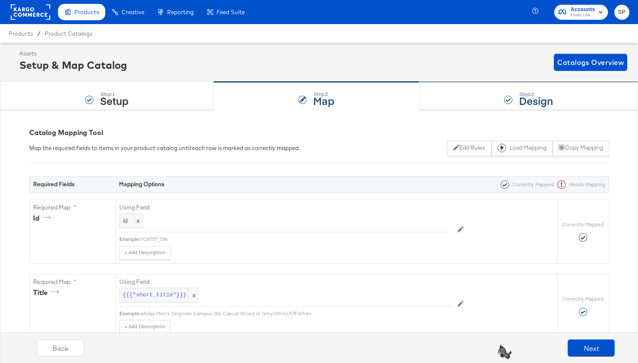
click at [492, 95] on div "Step: 3 Design" at bounding box center [529, 96] width 219 height 28
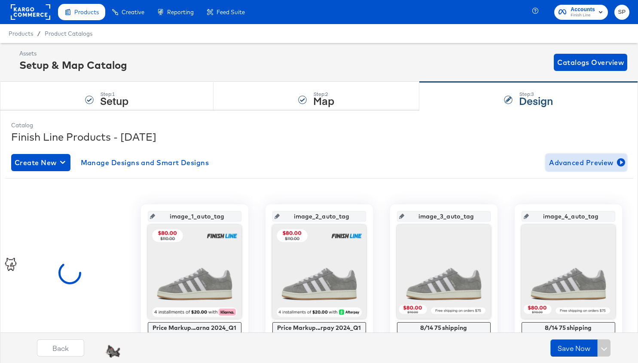
click at [589, 164] on span "Advanced Preview" at bounding box center [586, 162] width 74 height 12
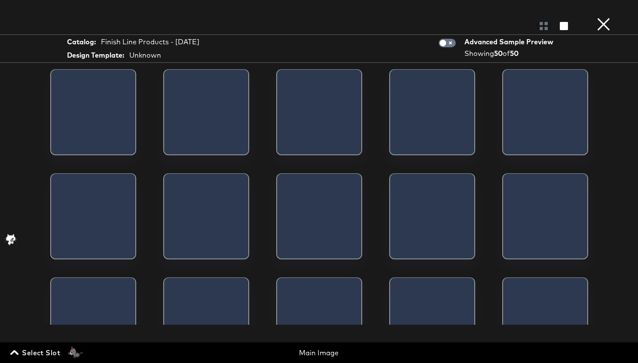
click at [600, 17] on button "×" at bounding box center [603, 8] width 17 height 17
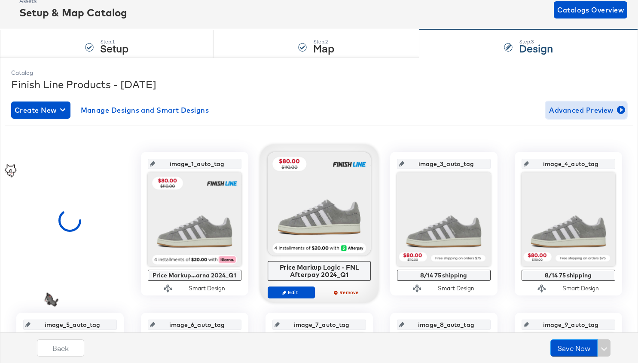
scroll to position [53, 0]
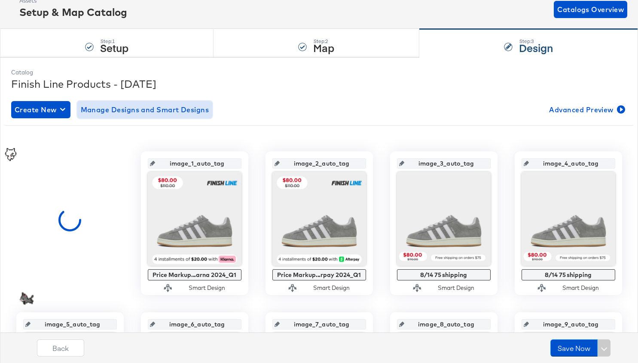
click at [158, 111] on span "Manage Designs and Smart Designs" at bounding box center [145, 110] width 129 height 12
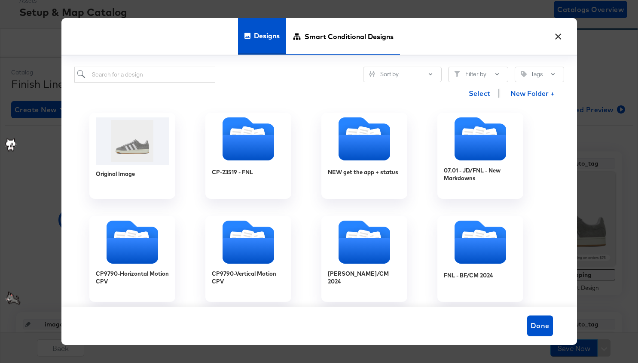
click at [334, 42] on span "Smart Conditional Designs" at bounding box center [349, 37] width 89 height 38
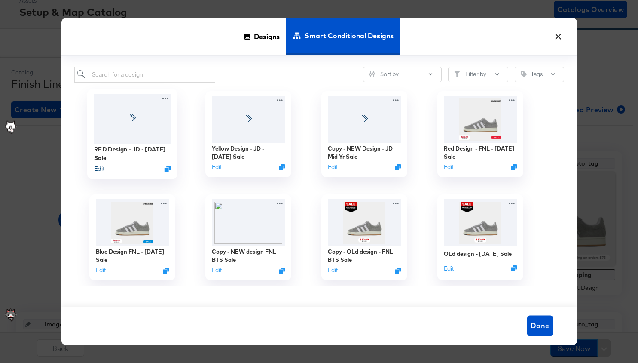
click at [98, 168] on button "Edit" at bounding box center [99, 168] width 10 height 8
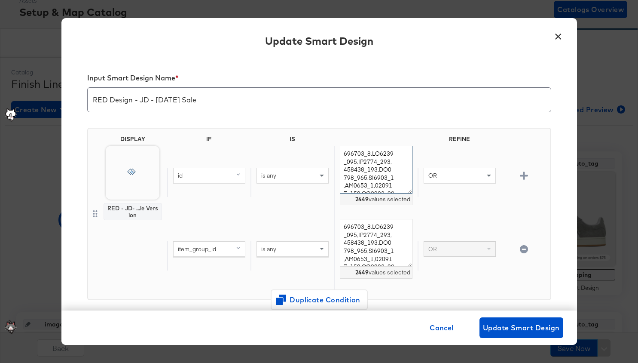
click at [389, 172] on textarea at bounding box center [376, 170] width 72 height 48
click at [560, 33] on button "×" at bounding box center [558, 34] width 15 height 15
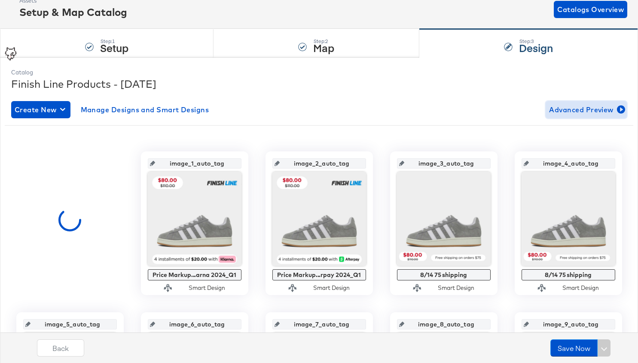
click at [582, 107] on span "Advanced Preview" at bounding box center [586, 110] width 74 height 12
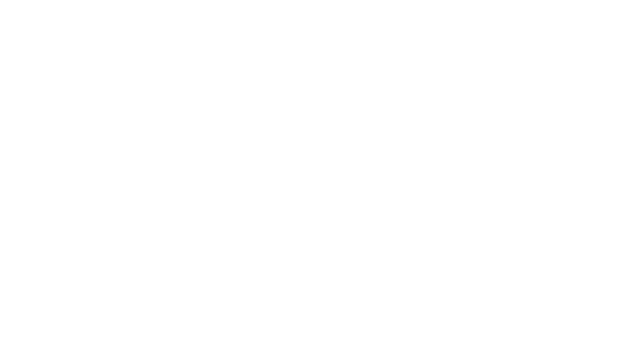
scroll to position [0, 0]
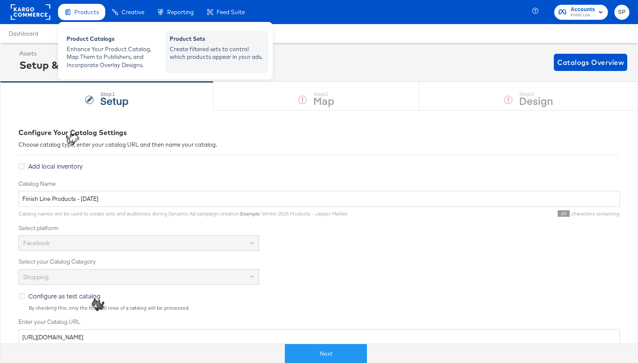
click at [206, 59] on div "Create filtered sets to control which products appear in your ads." at bounding box center [217, 53] width 95 height 16
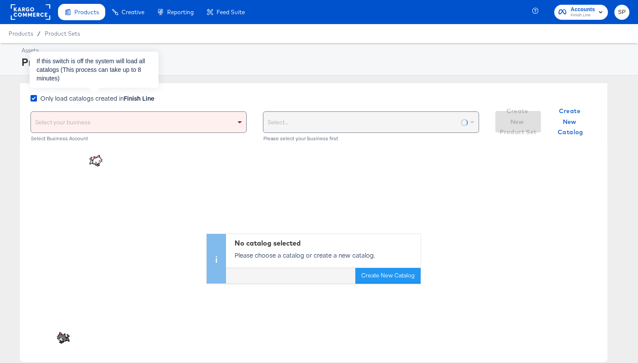
click at [145, 95] on strong "Finish Line" at bounding box center [139, 98] width 31 height 9
click at [0, 0] on input "Only load catalogs created in Finish Line" at bounding box center [0, 0] width 0 height 0
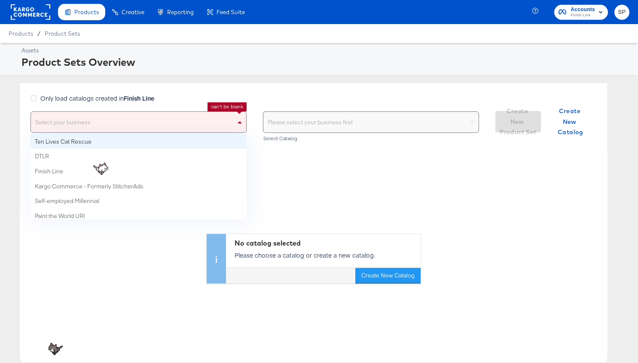
click at [153, 117] on div "Select your business" at bounding box center [138, 122] width 215 height 21
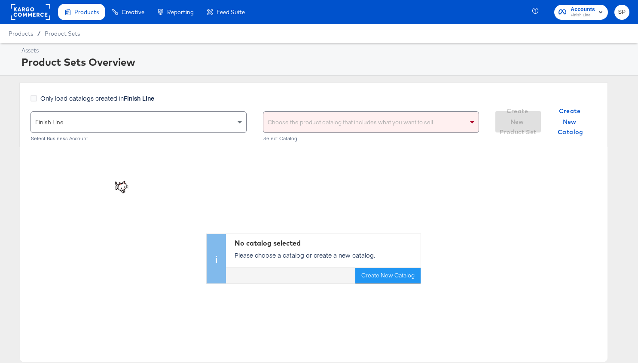
click at [339, 126] on div "Choose the product catalog that includes what you want to sell" at bounding box center [371, 122] width 215 height 21
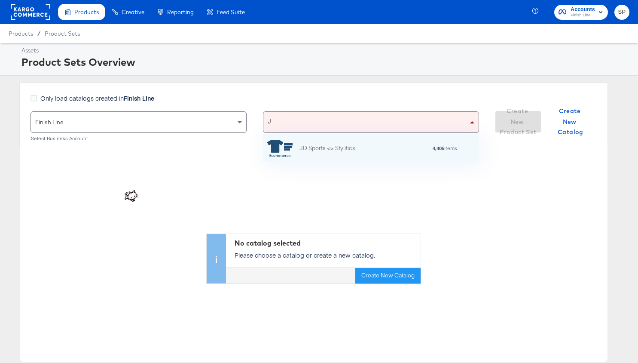
type input "JD"
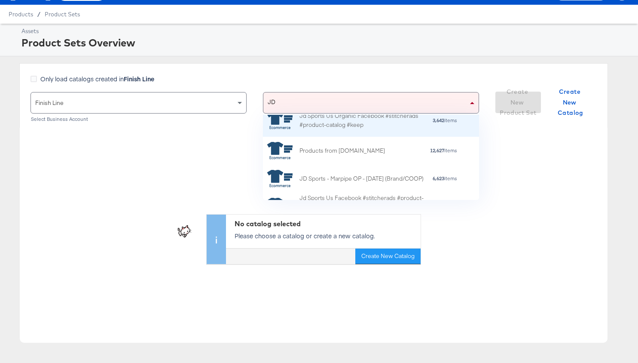
scroll to position [58, 0]
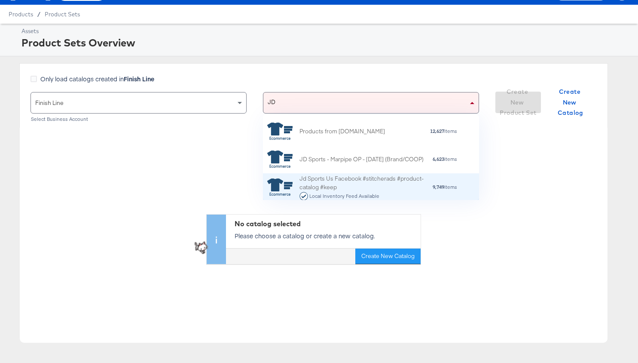
click at [386, 192] on div "Local Inventory Feed Available" at bounding box center [366, 196] width 133 height 9
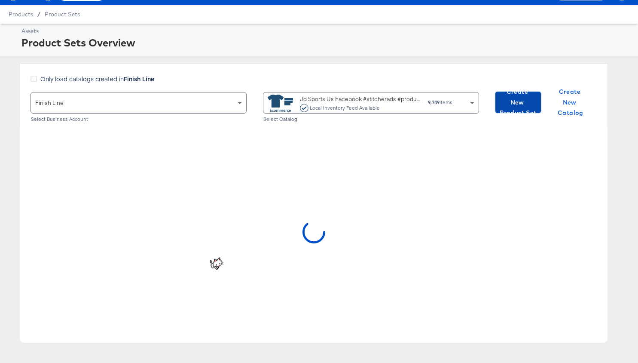
click at [518, 104] on span "Create New Product Set" at bounding box center [518, 102] width 39 height 32
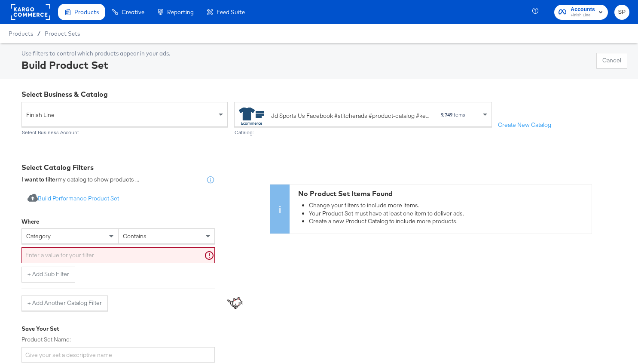
scroll to position [1, 0]
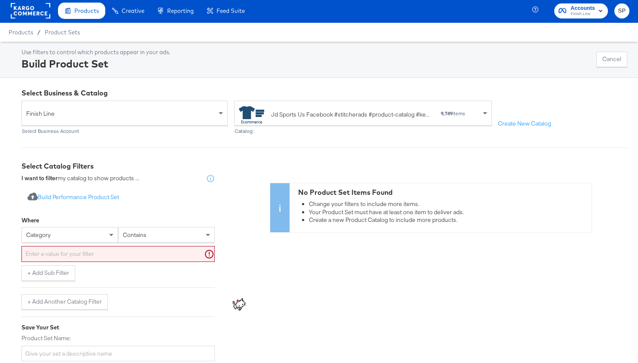
click at [89, 234] on div "category" at bounding box center [70, 234] width 96 height 15
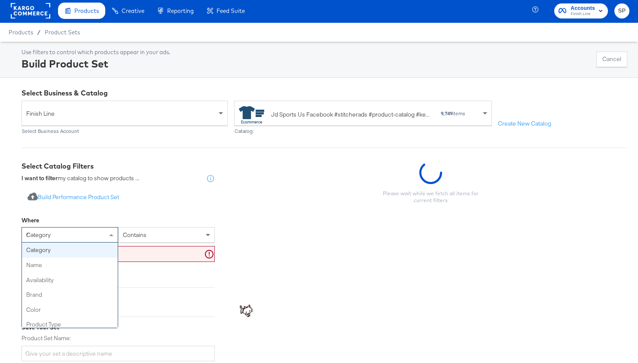
type input "re"
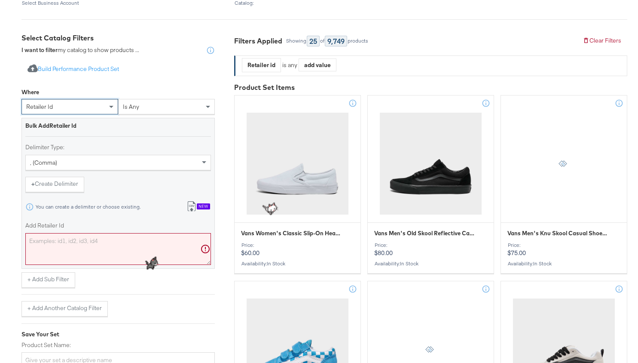
scroll to position [132, 0]
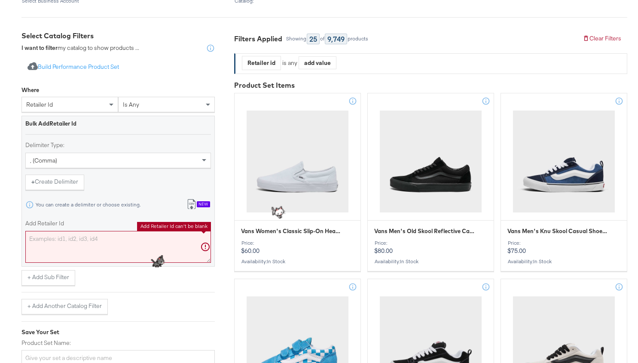
click at [82, 254] on textarea "Add Retailer Id" at bounding box center [118, 247] width 186 height 32
paste textarea "144044_1,IB8971_106,ID9870_170,144044_100,IB7677_101,DV3337_6,HM8818_1,230515_1…"
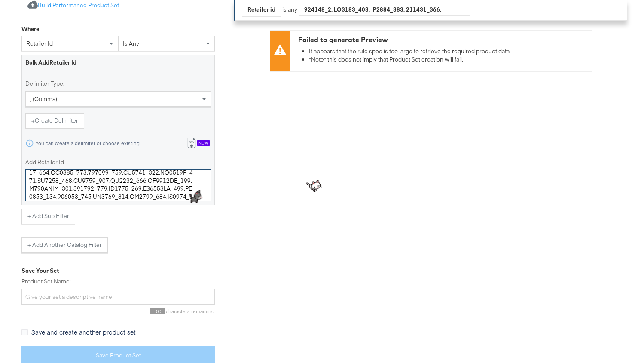
scroll to position [316, 0]
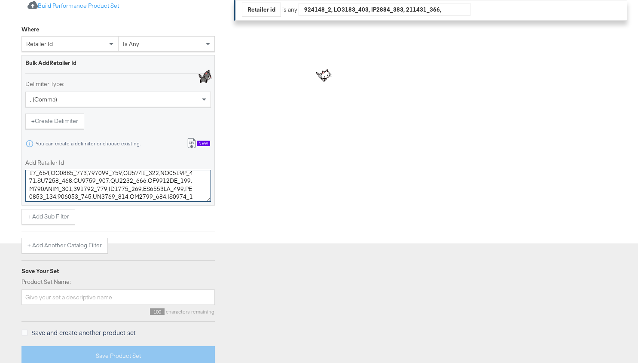
type textarea "144044_1,IB8971_106,ID9870_170,144044_100,IB7677_101,DV3337_6,HM8818_1,230515_1…"
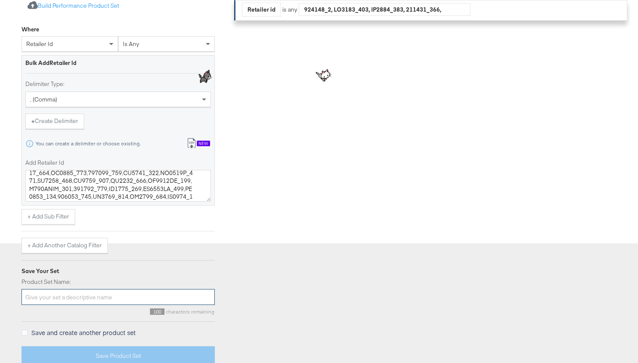
click at [126, 294] on input "Product Set Name:" at bounding box center [117, 297] width 193 height 16
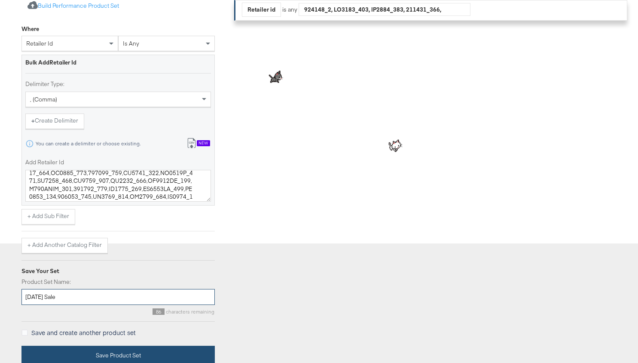
type input "Labor Day Sale"
click at [145, 348] on button "Save Product Set" at bounding box center [117, 355] width 193 height 19
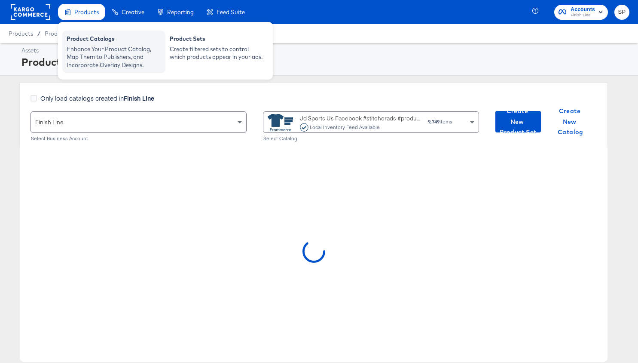
click at [79, 58] on div "Enhance Your Product Catalog, Map Them to Publishers, and Incorporate Overlay D…" at bounding box center [114, 57] width 95 height 24
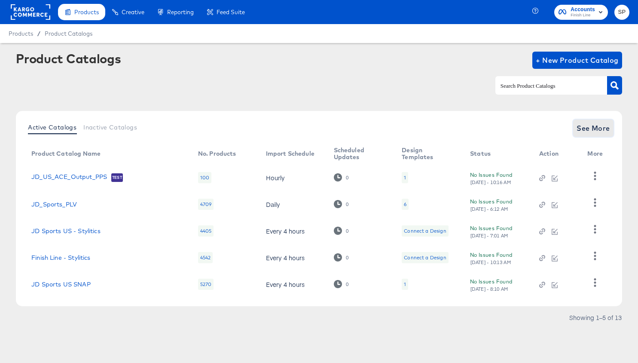
click at [593, 120] on button "See More" at bounding box center [593, 128] width 40 height 17
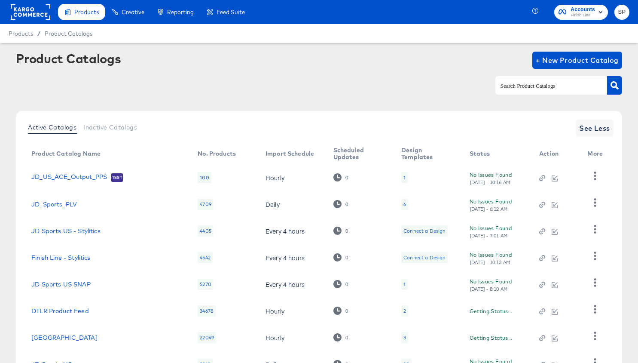
scroll to position [125, 0]
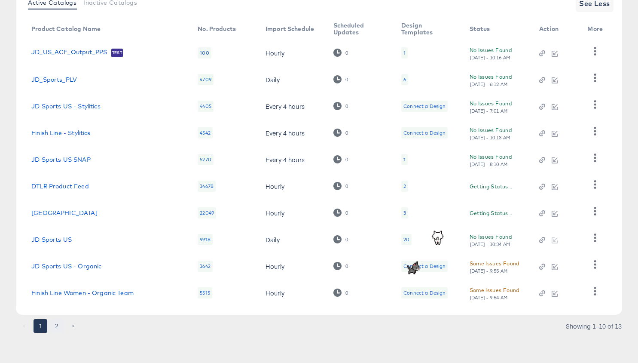
click at [57, 327] on button "2" at bounding box center [57, 326] width 14 height 14
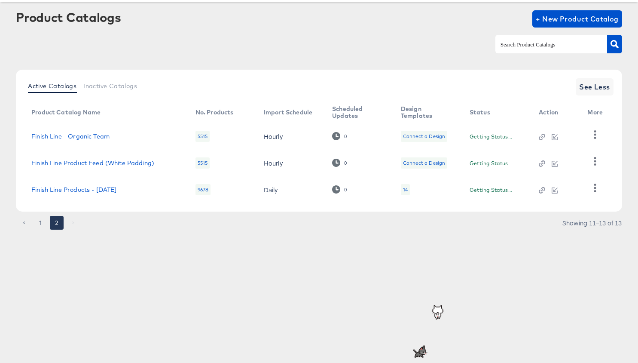
scroll to position [41, 0]
click at [74, 188] on link "Finish Line Products - [DATE]" at bounding box center [73, 189] width 85 height 7
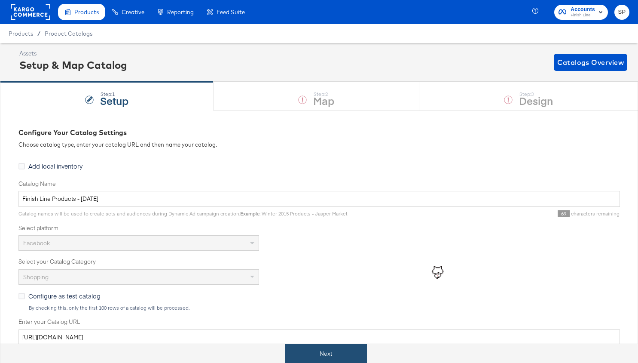
click at [337, 357] on button "Next" at bounding box center [326, 353] width 82 height 19
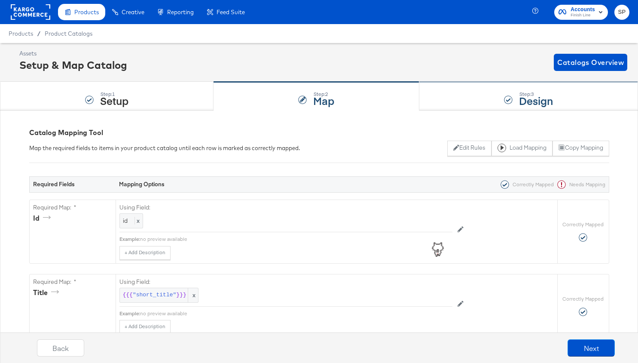
click at [560, 97] on div "Step: 3 Design" at bounding box center [529, 96] width 219 height 28
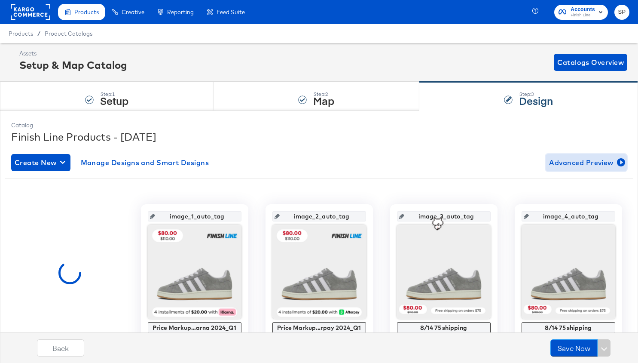
click at [588, 159] on span "Advanced Preview" at bounding box center [586, 162] width 74 height 12
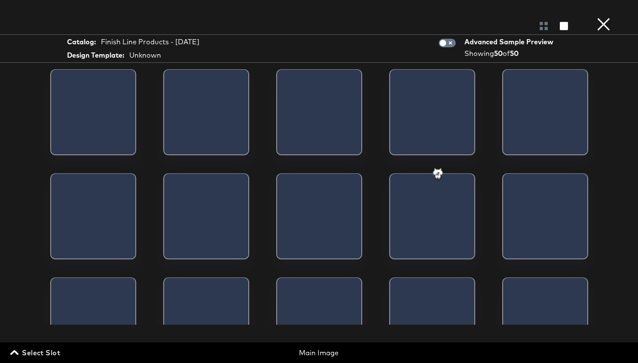
click at [47, 355] on span "Select Slot" at bounding box center [36, 352] width 48 height 12
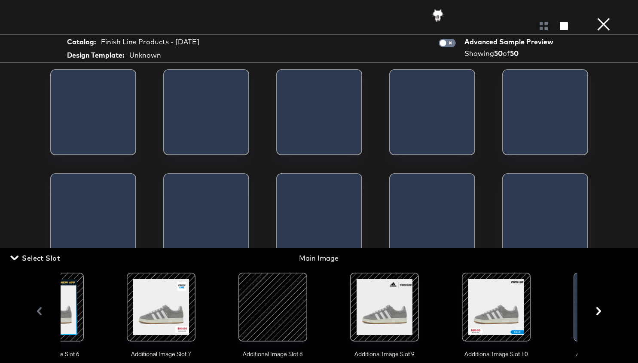
scroll to position [0, 741]
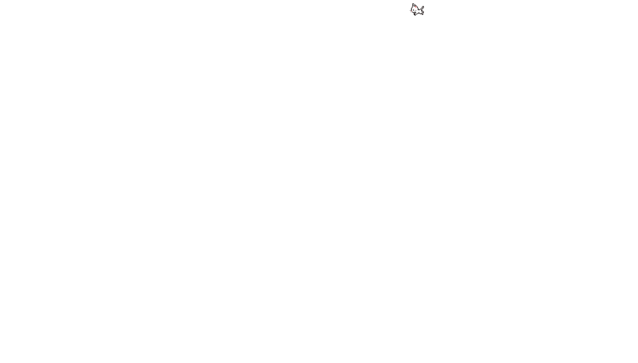
click at [384, 316] on div at bounding box center [319, 181] width 638 height 363
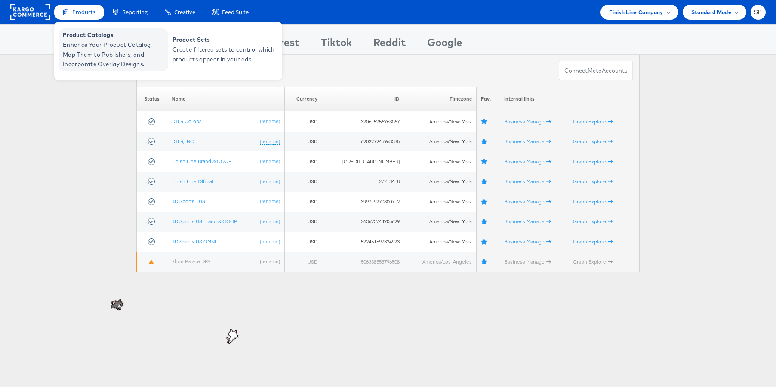
click at [92, 40] on span "Enhance Your Product Catalog, Map Them to Publishers, and Incorporate Overlay D…" at bounding box center [114, 54] width 103 height 29
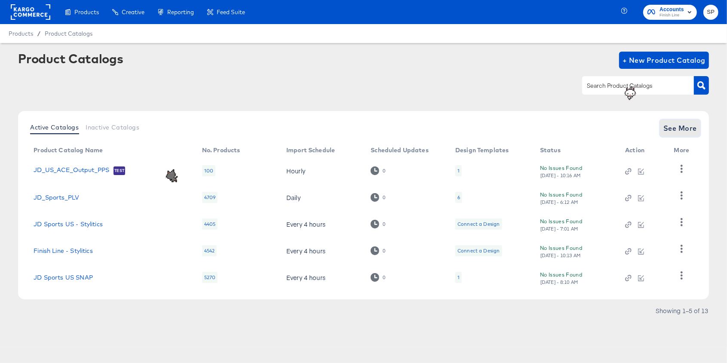
click at [690, 123] on span "See More" at bounding box center [680, 128] width 34 height 12
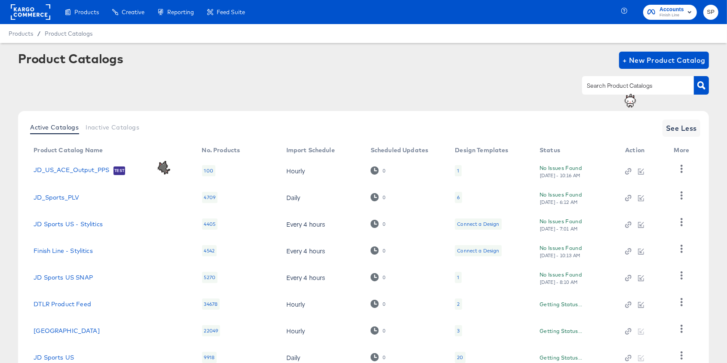
scroll to position [117, 0]
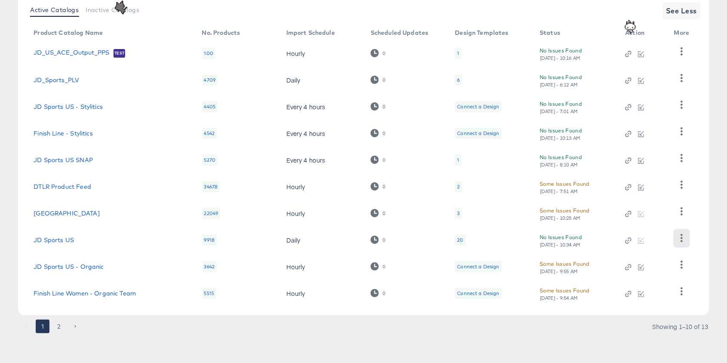
click at [684, 239] on icon "button" at bounding box center [682, 238] width 8 height 8
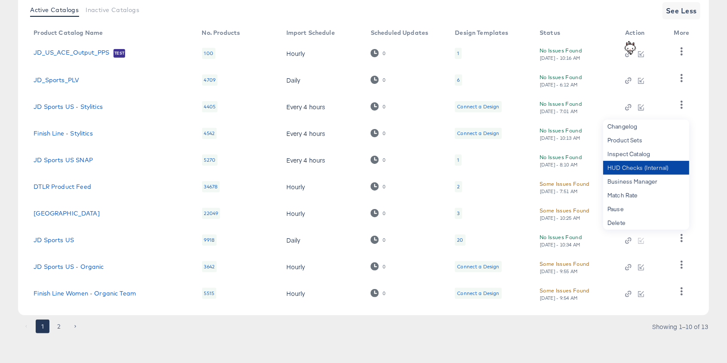
click at [642, 164] on div "HUD Checks (Internal)" at bounding box center [646, 168] width 86 height 14
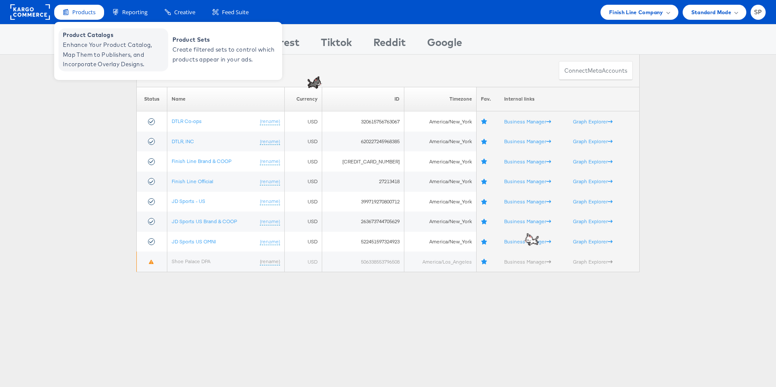
click at [86, 46] on span "Enhance Your Product Catalog, Map Them to Publishers, and Incorporate Overlay D…" at bounding box center [114, 54] width 103 height 29
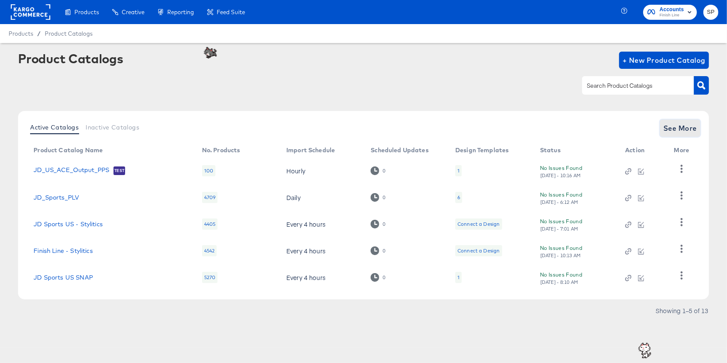
click at [684, 129] on span "See More" at bounding box center [680, 128] width 34 height 12
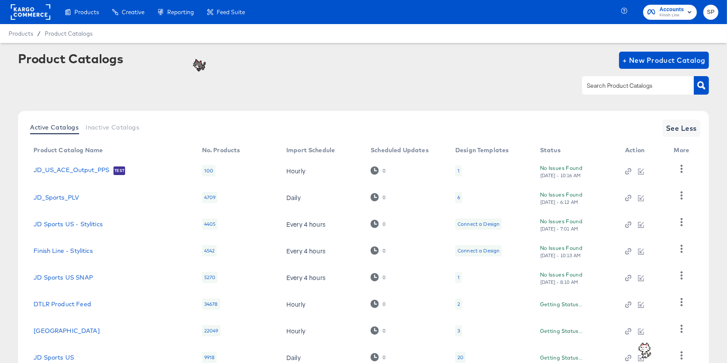
scroll to position [117, 0]
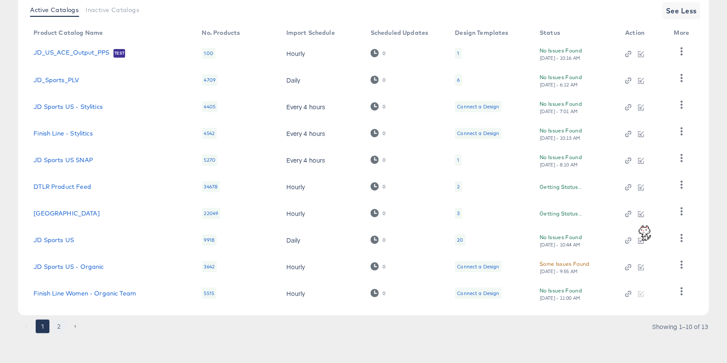
click at [58, 325] on button "2" at bounding box center [59, 326] width 14 height 14
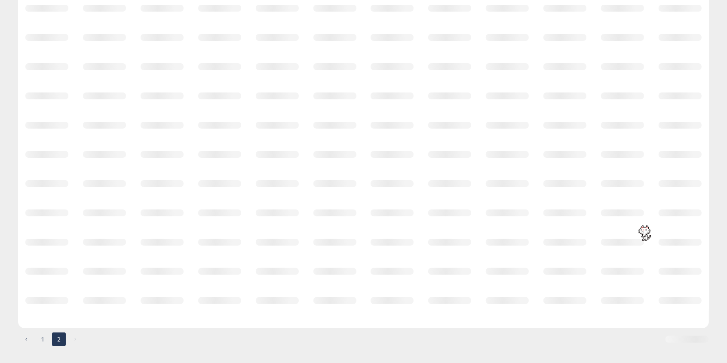
scroll to position [0, 0]
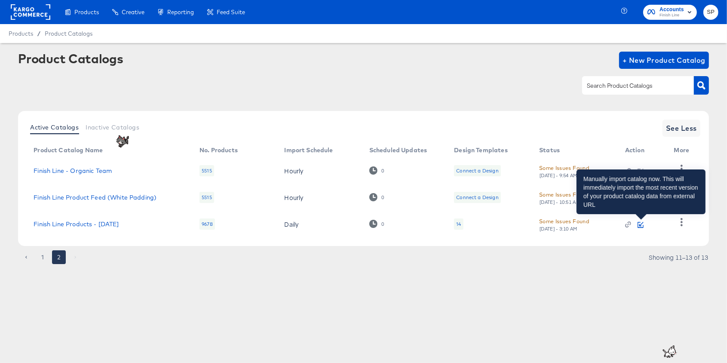
click at [641, 226] on icon "button" at bounding box center [641, 224] width 4 height 4
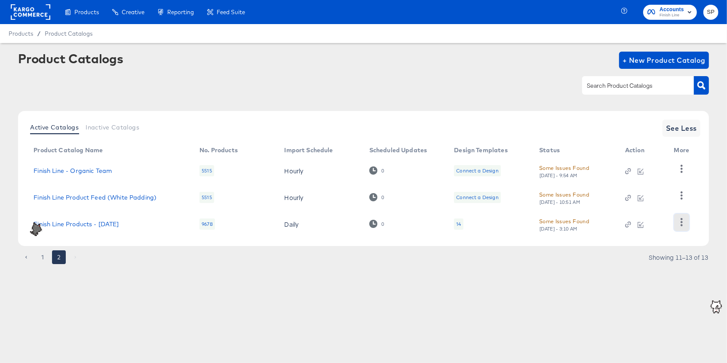
click at [678, 222] on icon "button" at bounding box center [682, 222] width 8 height 8
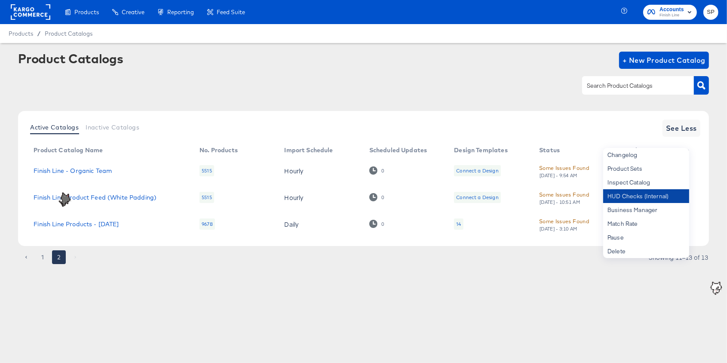
click at [641, 193] on div "HUD Checks (Internal)" at bounding box center [646, 196] width 86 height 14
click at [634, 194] on div "HUD Checks (Internal)" at bounding box center [646, 196] width 86 height 14
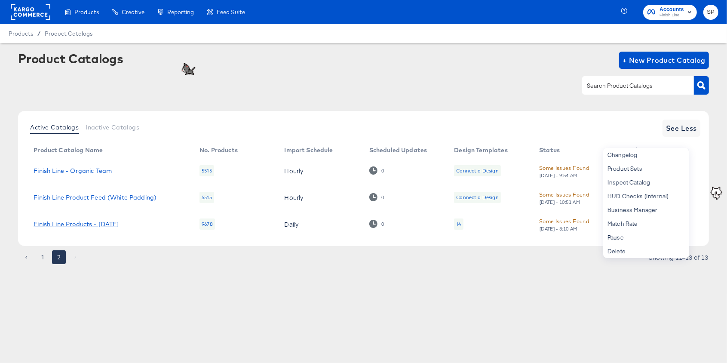
click at [83, 224] on link "Finish Line Products - [DATE]" at bounding box center [76, 224] width 85 height 7
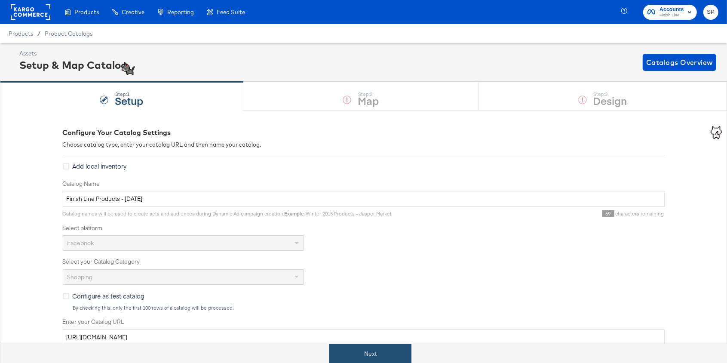
click at [342, 350] on button "Next" at bounding box center [370, 353] width 82 height 19
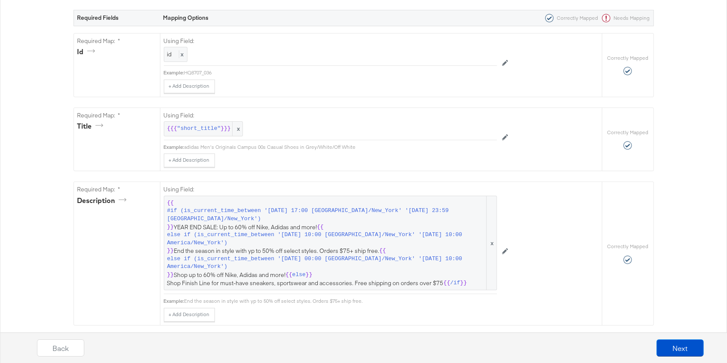
scroll to position [169, 0]
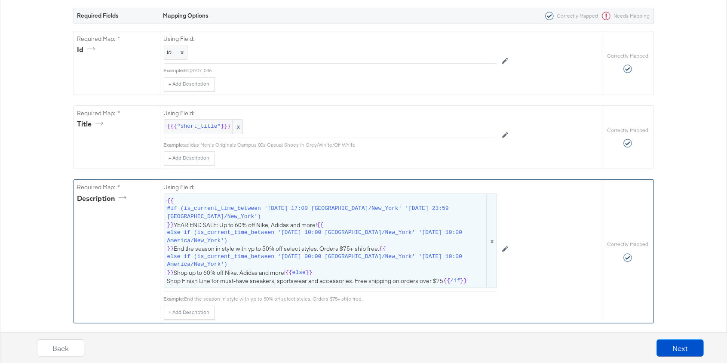
click at [360, 266] on span "{{ #if (is_current_time_between '[DATE] 17:00 America/New_York' '[DATE] 23:59 A…" at bounding box center [330, 241] width 326 height 88
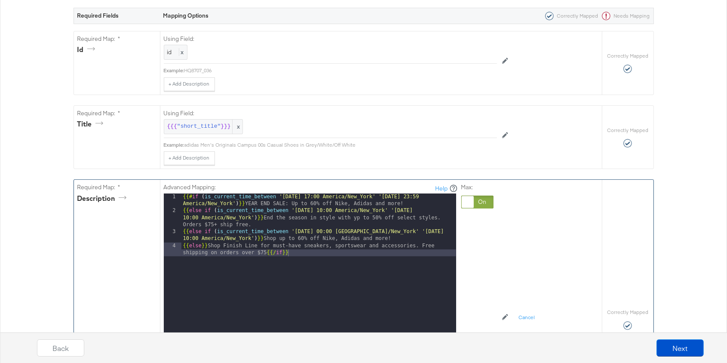
click at [356, 216] on div "{{# if ( is_current_time_between '[DATE] 17:00 America/New_York' '[DATE] 23:59 …" at bounding box center [318, 314] width 275 height 243
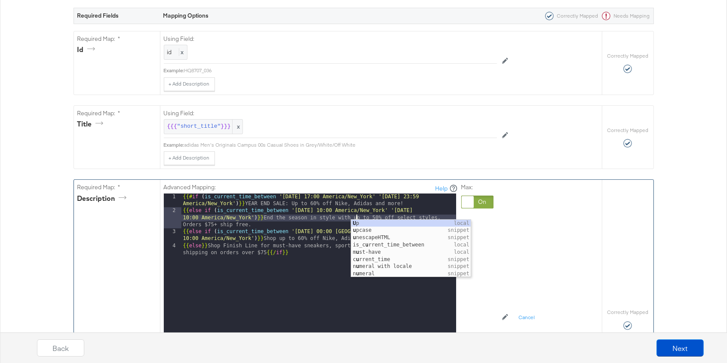
click at [534, 249] on div "Advanced Mapping: Help 1 2 3 4 {{# if ( is_current_time_between '[DATE] 17:00 […" at bounding box center [352, 317] width 376 height 275
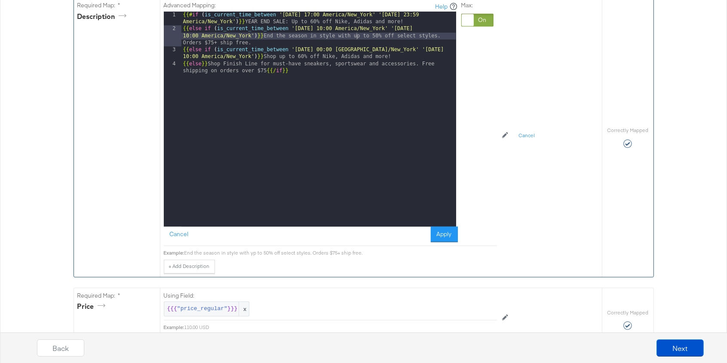
scroll to position [357, 0]
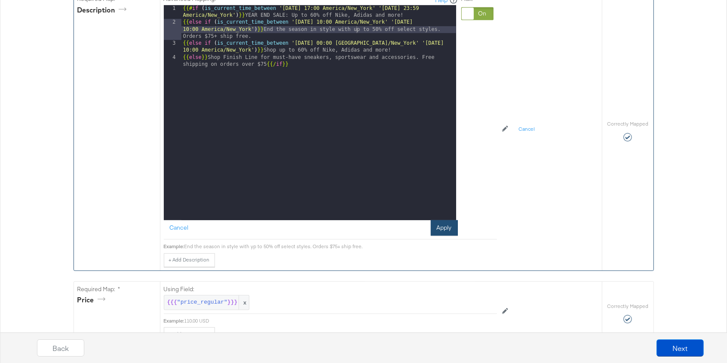
click at [449, 224] on button "Apply" at bounding box center [444, 227] width 27 height 15
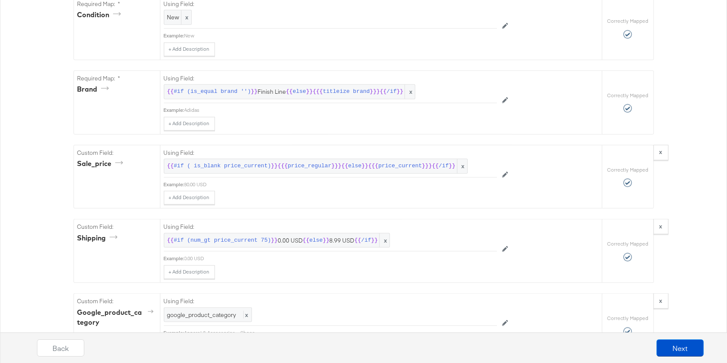
scroll to position [912, 0]
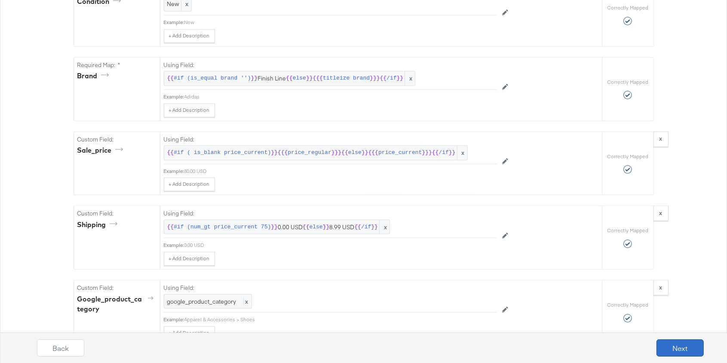
click at [678, 345] on button "Next" at bounding box center [679, 347] width 47 height 17
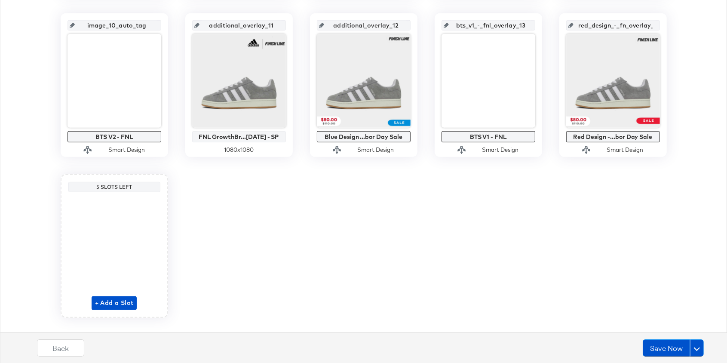
scroll to position [512, 0]
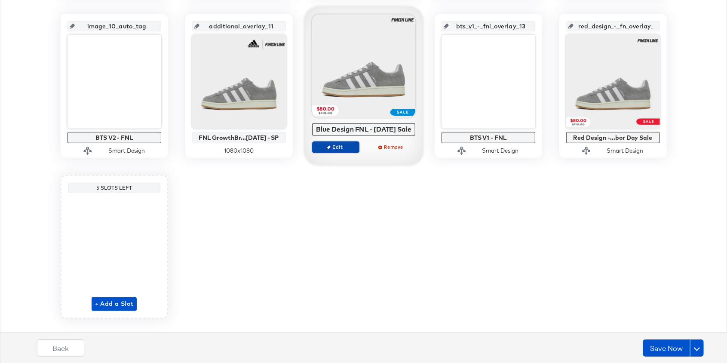
click at [337, 150] on span "Edit" at bounding box center [336, 147] width 40 height 6
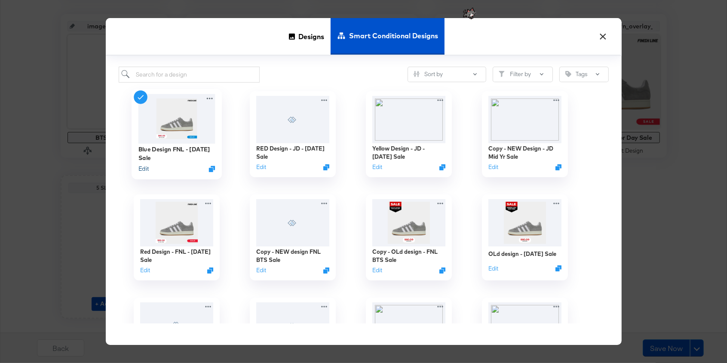
click at [144, 168] on button "Edit" at bounding box center [143, 168] width 10 height 8
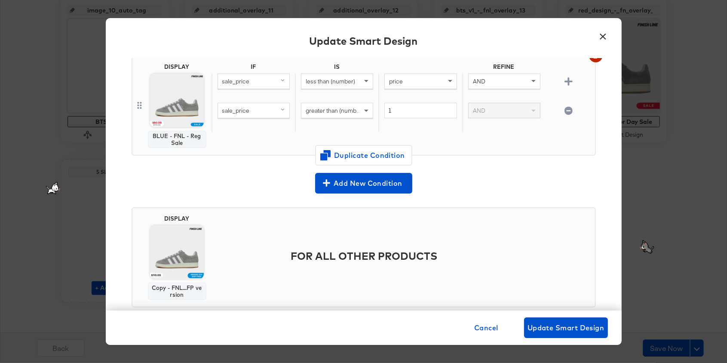
scroll to position [266, 0]
click at [551, 329] on span "Update Smart Design" at bounding box center [565, 328] width 77 height 12
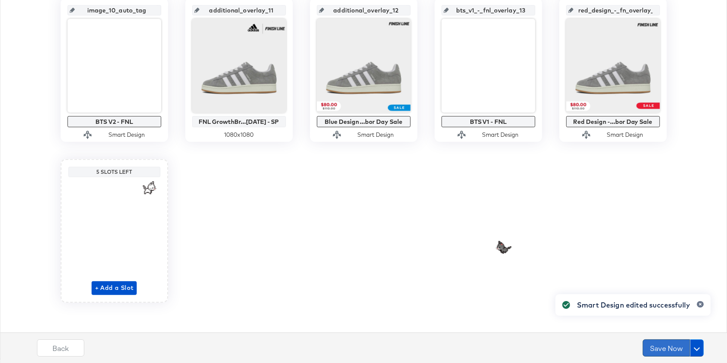
click at [662, 344] on button "Save Now" at bounding box center [666, 347] width 47 height 17
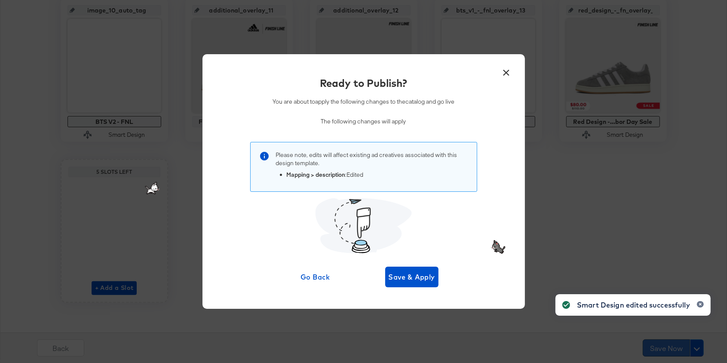
scroll to position [0, 0]
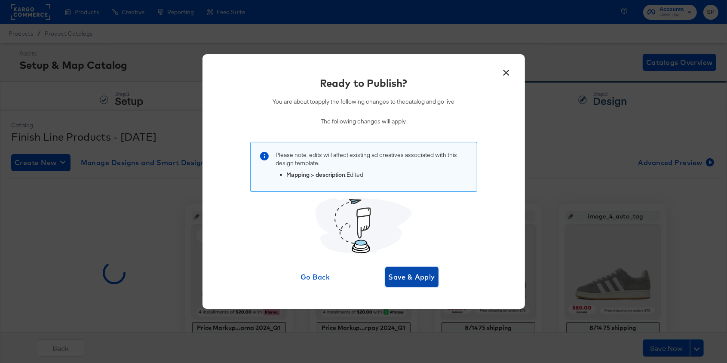
click at [402, 272] on span "Save & Apply" at bounding box center [412, 277] width 47 height 12
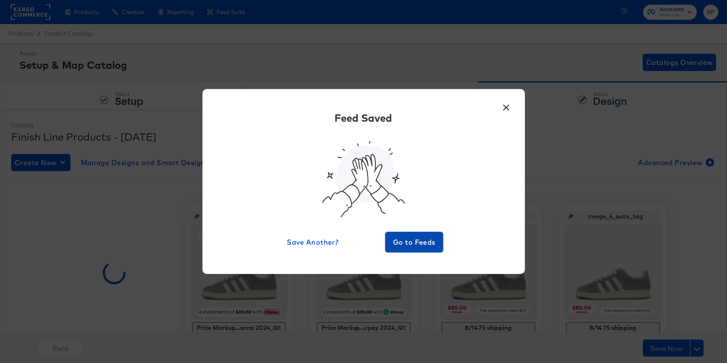
click at [417, 243] on span "Go to Feeds" at bounding box center [415, 242] width 52 height 12
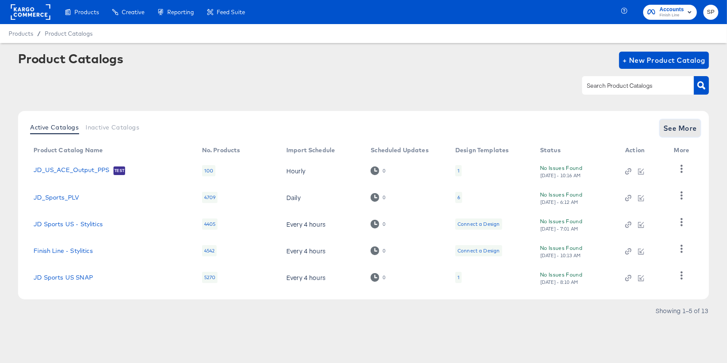
click at [678, 128] on span "See More" at bounding box center [680, 128] width 34 height 12
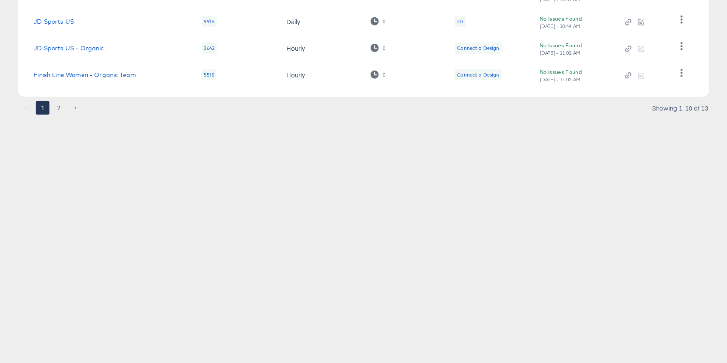
scroll to position [324, 0]
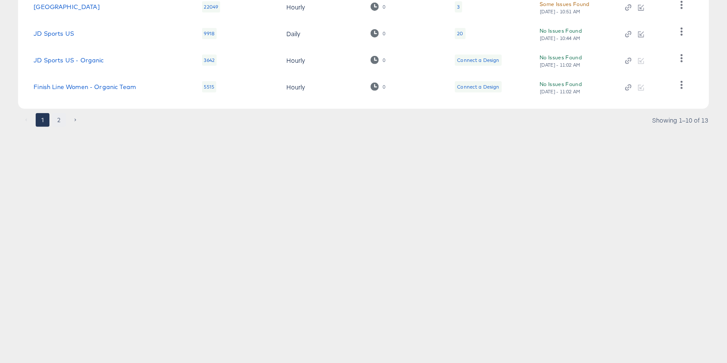
click at [59, 119] on button "2" at bounding box center [59, 120] width 14 height 14
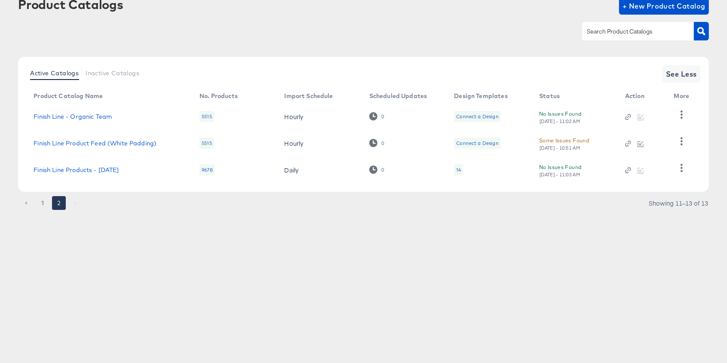
scroll to position [52, 0]
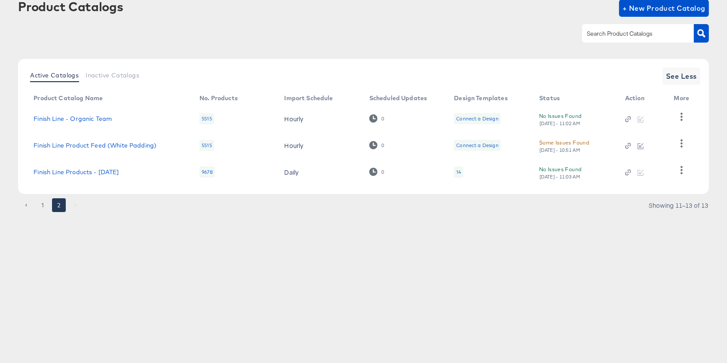
click at [641, 172] on div at bounding box center [641, 172] width 32 height 8
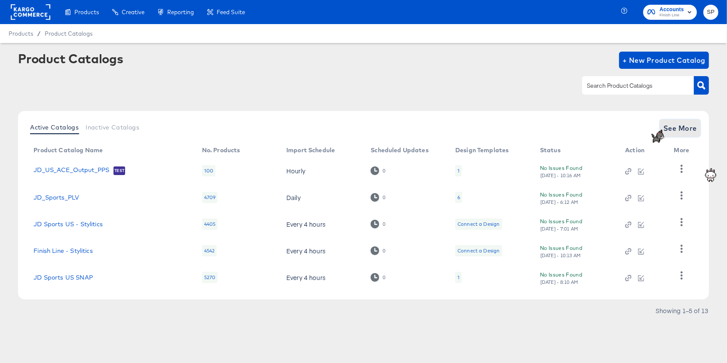
click at [680, 126] on span "See More" at bounding box center [680, 128] width 34 height 12
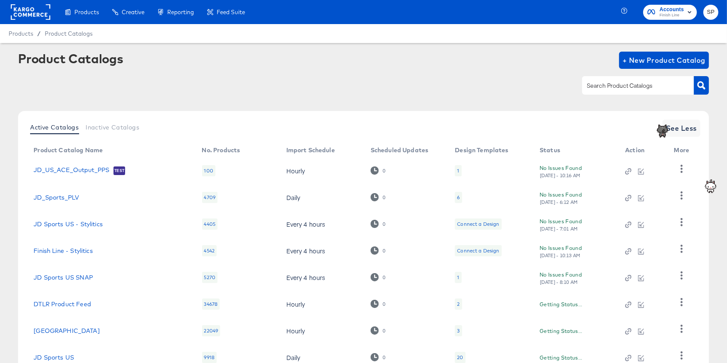
scroll to position [117, 0]
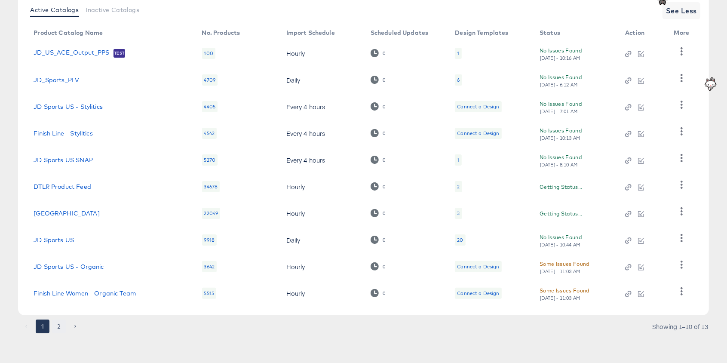
click at [60, 324] on button "2" at bounding box center [59, 326] width 14 height 14
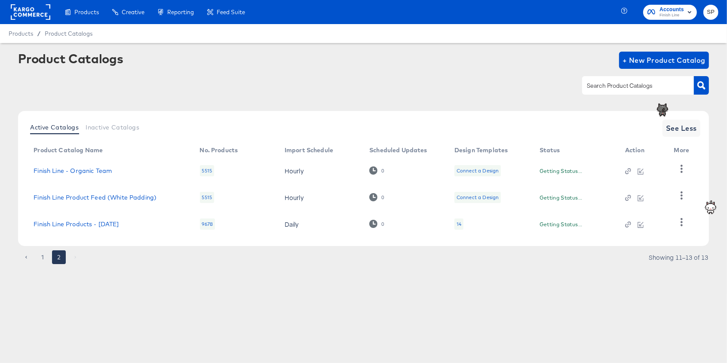
scroll to position [0, 0]
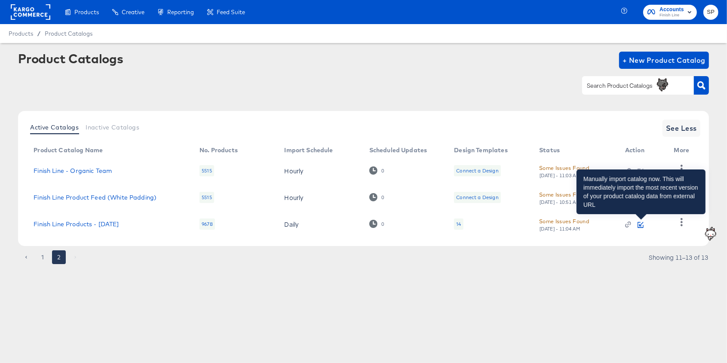
click at [641, 225] on icon "button" at bounding box center [641, 225] width 6 height 6
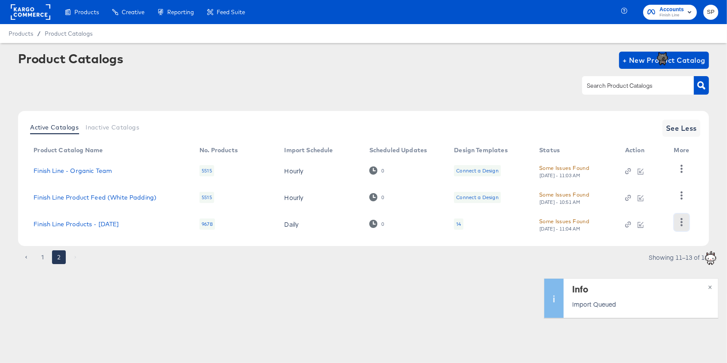
click at [681, 225] on icon "button" at bounding box center [682, 222] width 2 height 8
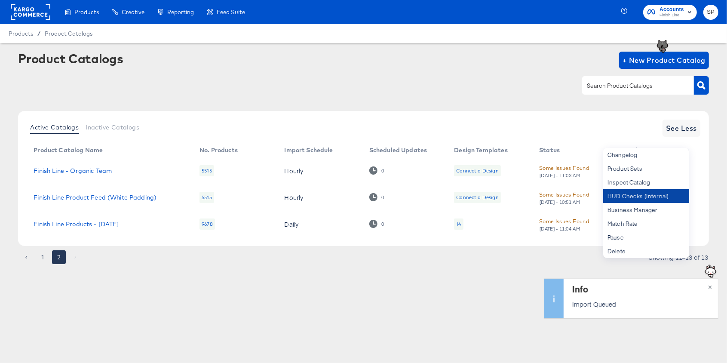
click at [650, 196] on div "HUD Checks (Internal)" at bounding box center [646, 196] width 86 height 14
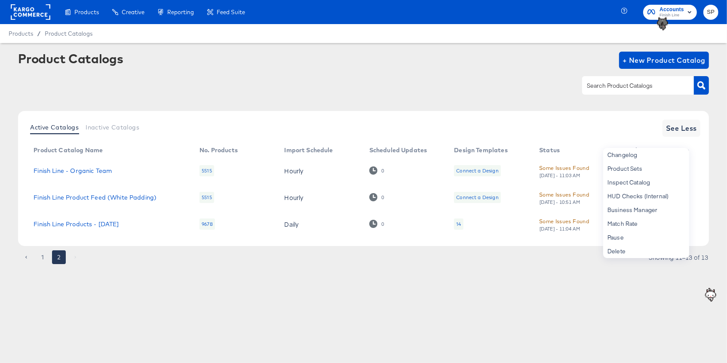
click at [402, 298] on div "Products Products Product Catalogs Enhance Your Product Catalog, Map Them to Pu…" at bounding box center [363, 181] width 727 height 363
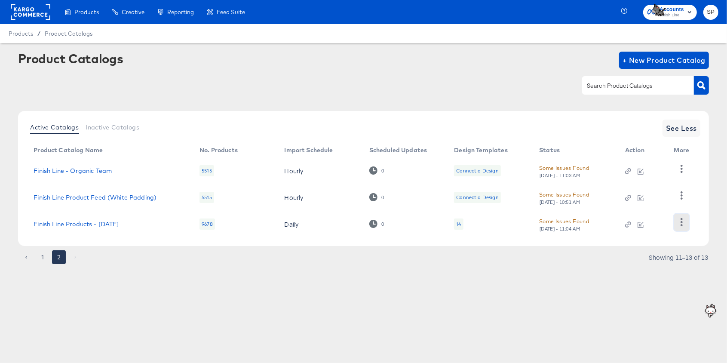
click at [681, 223] on icon "button" at bounding box center [682, 222] width 2 height 8
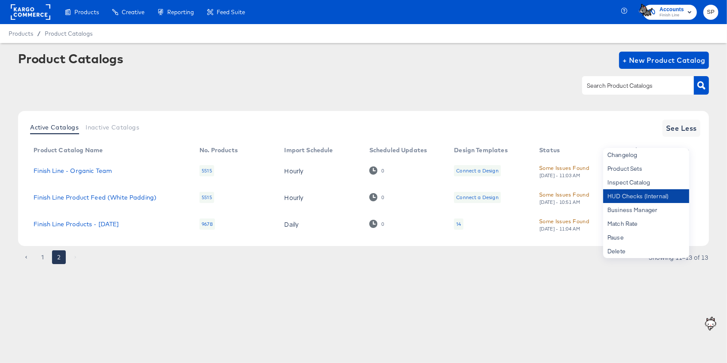
click at [653, 196] on div "HUD Checks (Internal)" at bounding box center [646, 196] width 86 height 14
click at [549, 288] on article "Product Catalogs + New Product Catalog Active Catalogs Inactive Catalogs See Le…" at bounding box center [363, 168] width 727 height 251
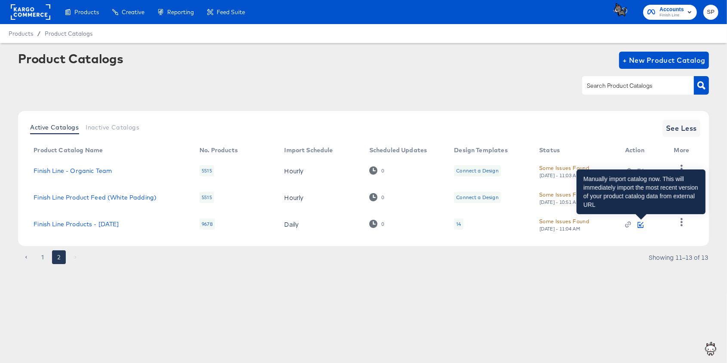
click at [641, 226] on icon "button" at bounding box center [641, 224] width 4 height 4
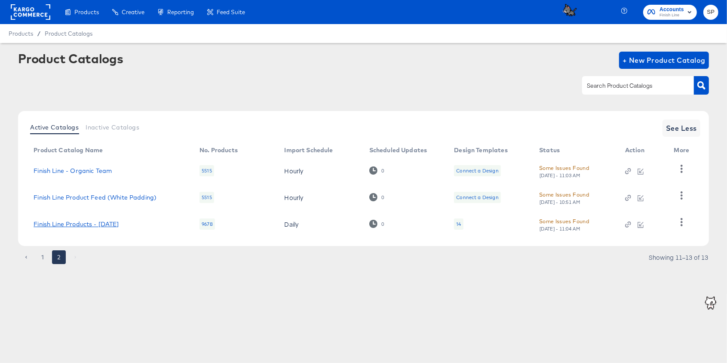
click at [114, 225] on link "Finish Line Products - [DATE]" at bounding box center [76, 224] width 85 height 7
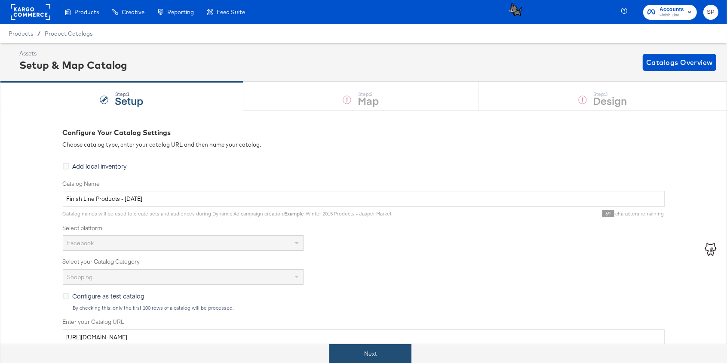
click at [348, 351] on button "Next" at bounding box center [370, 353] width 82 height 19
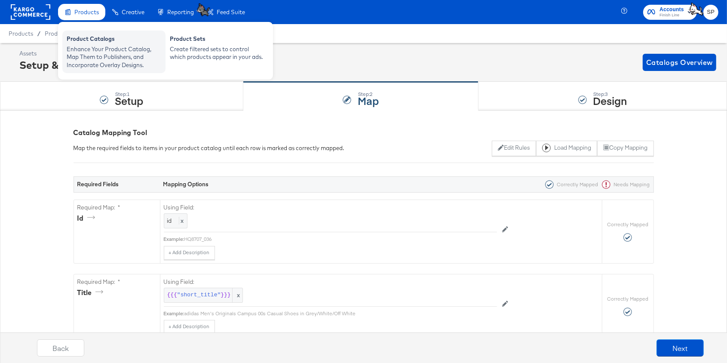
click at [99, 45] on div "Enhance Your Product Catalog, Map Them to Publishers, and Incorporate Overlay D…" at bounding box center [114, 57] width 95 height 24
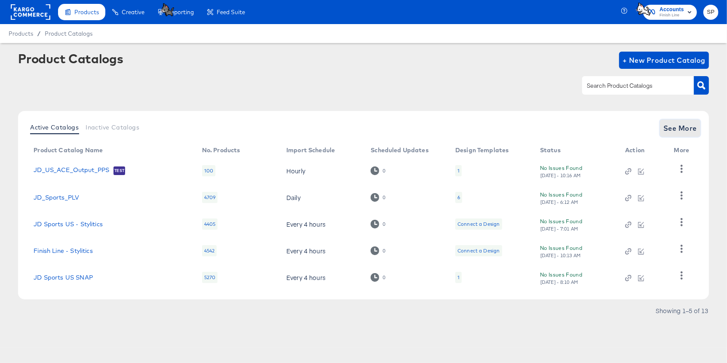
click at [689, 126] on span "See More" at bounding box center [680, 128] width 34 height 12
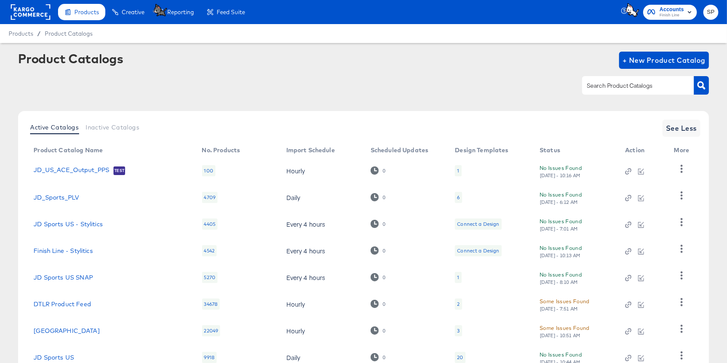
scroll to position [117, 0]
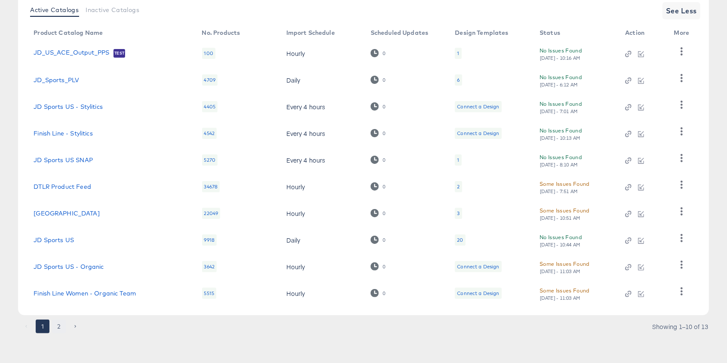
click at [59, 324] on button "2" at bounding box center [59, 326] width 14 height 14
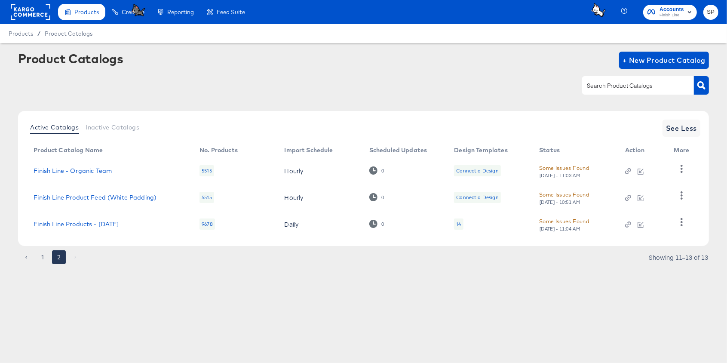
scroll to position [0, 0]
click at [682, 225] on icon "button" at bounding box center [682, 222] width 2 height 8
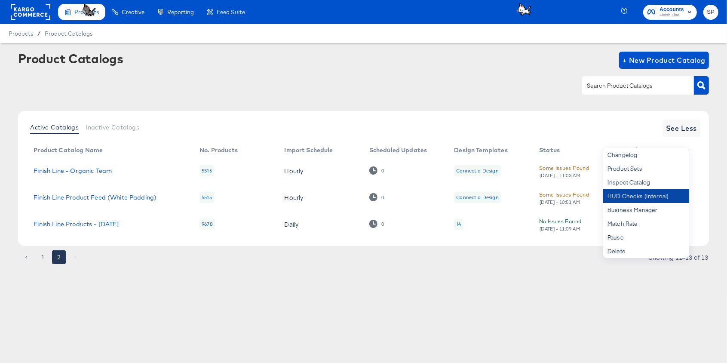
click at [657, 194] on div "HUD Checks (Internal)" at bounding box center [646, 196] width 86 height 14
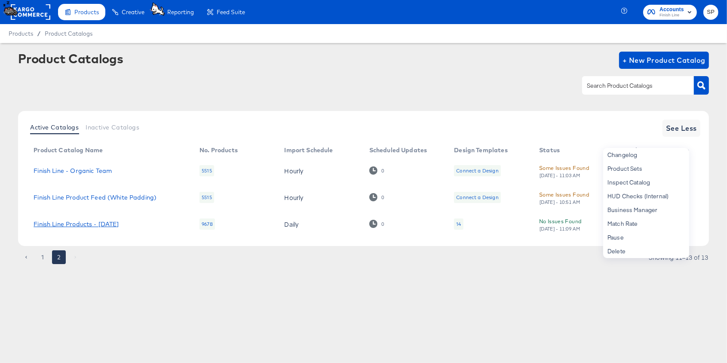
click at [107, 225] on link "Finish Line Products - [DATE]" at bounding box center [76, 224] width 85 height 7
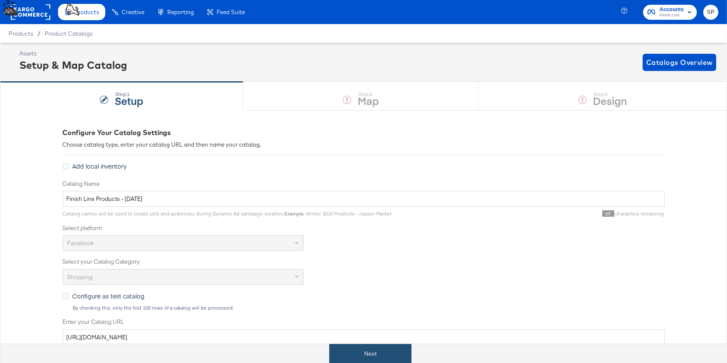
click at [368, 348] on button "Next" at bounding box center [370, 353] width 82 height 19
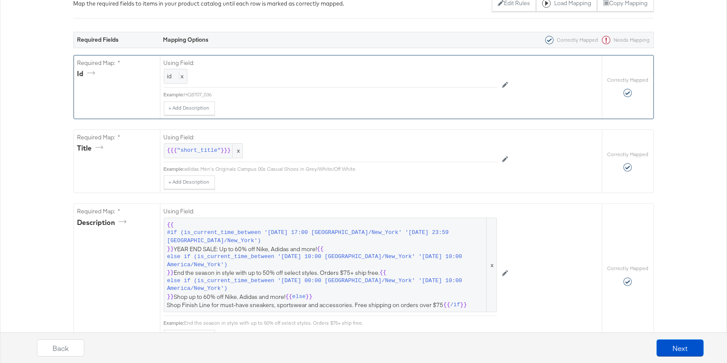
scroll to position [145, 0]
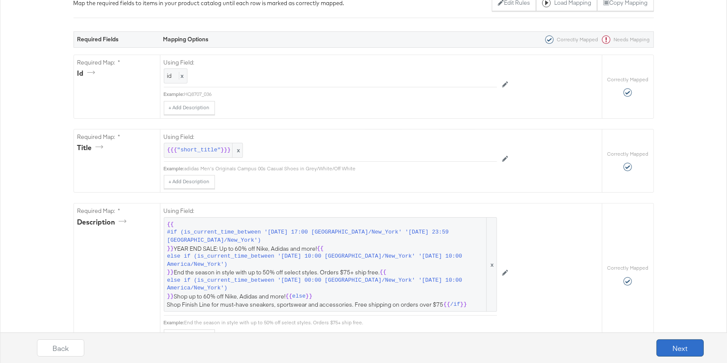
click at [685, 345] on button "Next" at bounding box center [679, 347] width 47 height 17
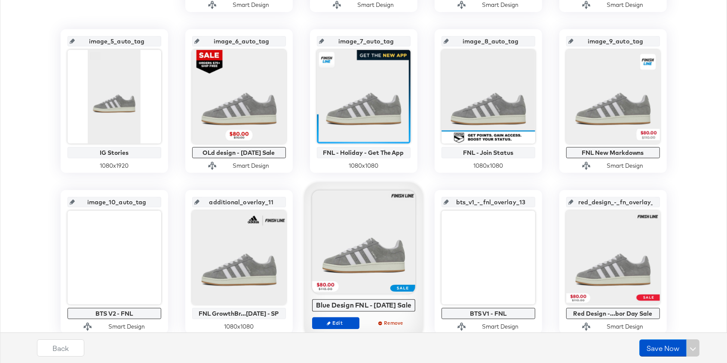
scroll to position [335, 0]
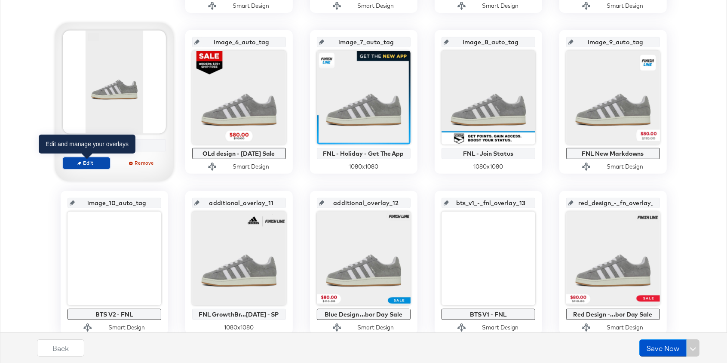
click at [98, 161] on span "Edit" at bounding box center [86, 162] width 40 height 6
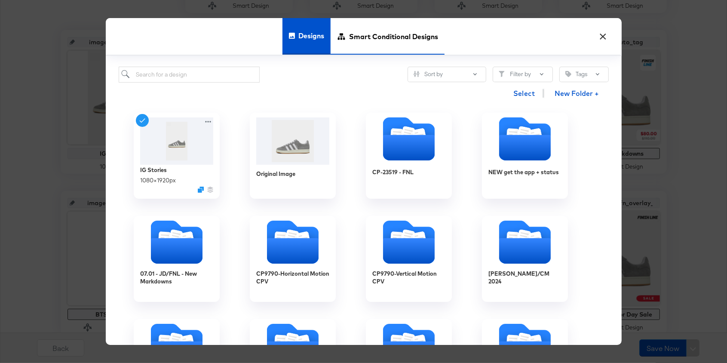
click at [366, 41] on span "Smart Conditional Designs" at bounding box center [393, 37] width 89 height 38
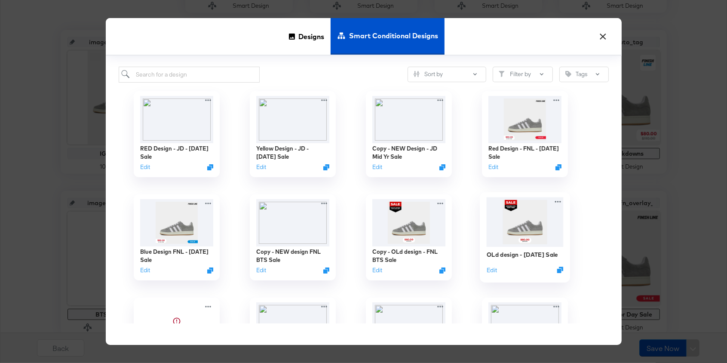
click at [546, 216] on img at bounding box center [524, 221] width 77 height 49
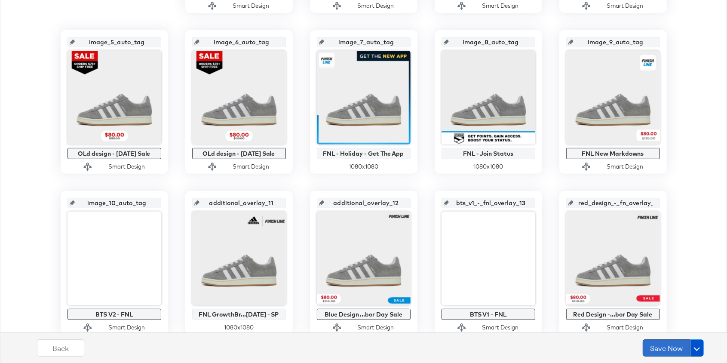
click at [665, 350] on button "Save Now" at bounding box center [666, 347] width 47 height 17
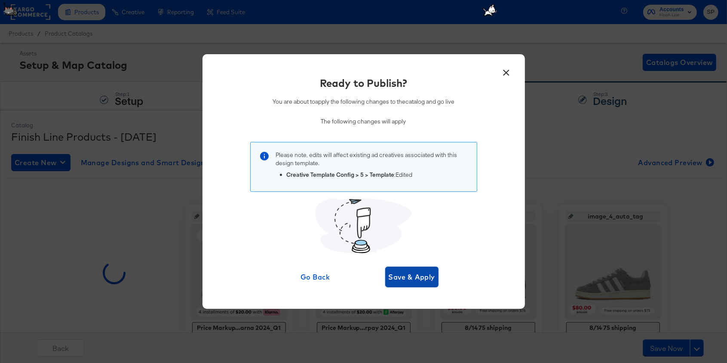
click at [416, 278] on span "Save & Apply" at bounding box center [412, 277] width 47 height 12
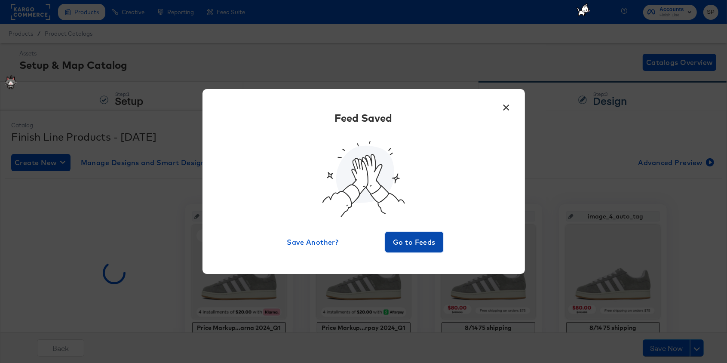
click at [412, 245] on span "Go to Feeds" at bounding box center [415, 242] width 52 height 12
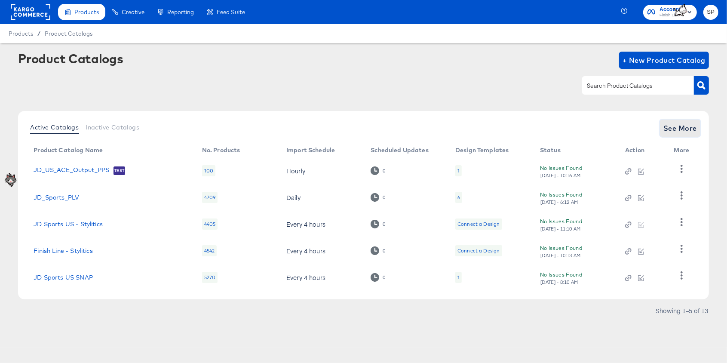
click at [681, 131] on span "See More" at bounding box center [680, 128] width 34 height 12
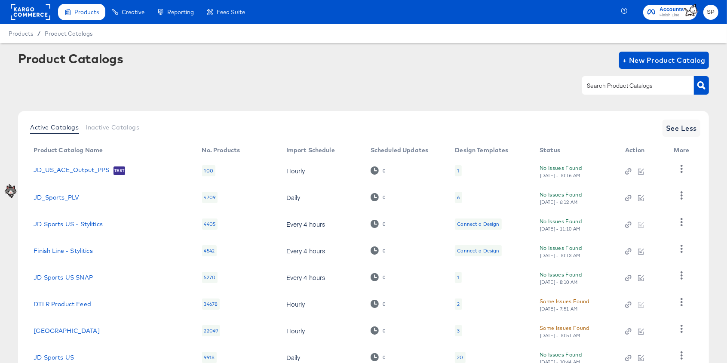
scroll to position [117, 0]
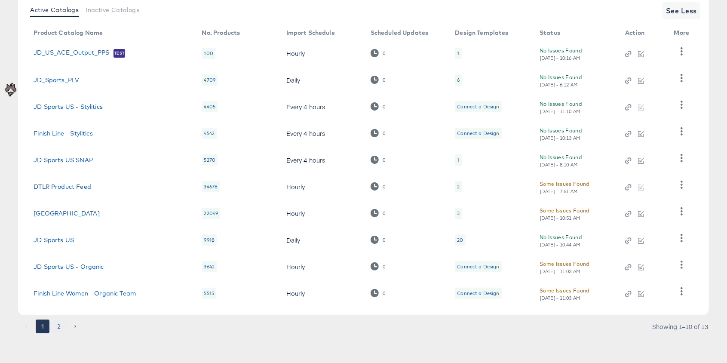
click at [57, 328] on button "2" at bounding box center [59, 326] width 14 height 14
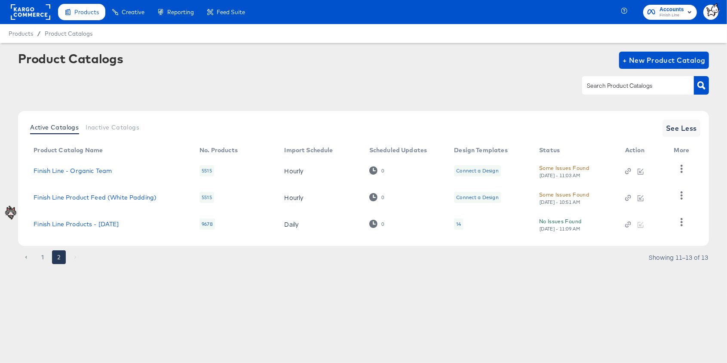
scroll to position [0, 0]
click at [679, 223] on icon "button" at bounding box center [682, 222] width 8 height 8
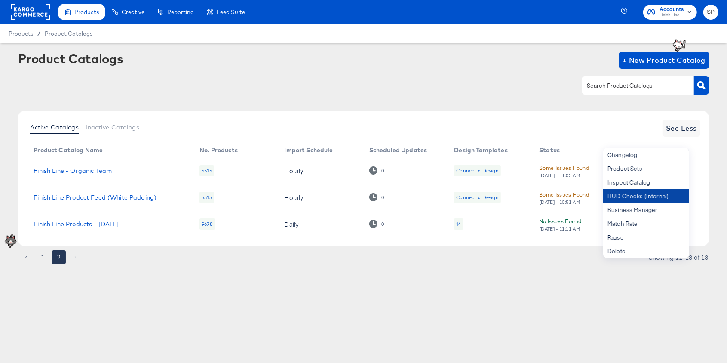
click at [660, 197] on div "HUD Checks (Internal)" at bounding box center [646, 196] width 86 height 14
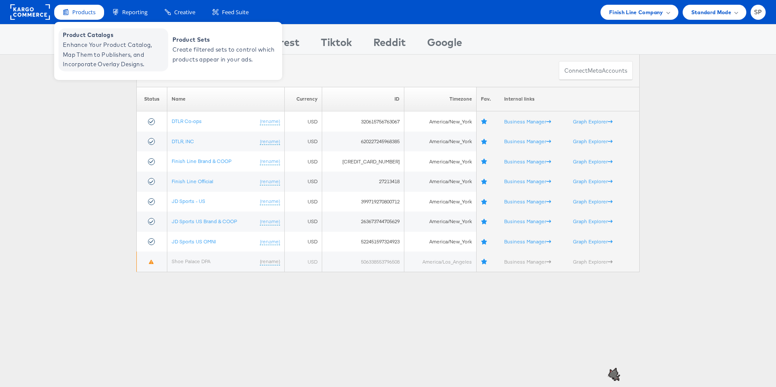
click at [98, 55] on span "Enhance Your Product Catalog, Map Them to Publishers, and Incorporate Overlay D…" at bounding box center [114, 54] width 103 height 29
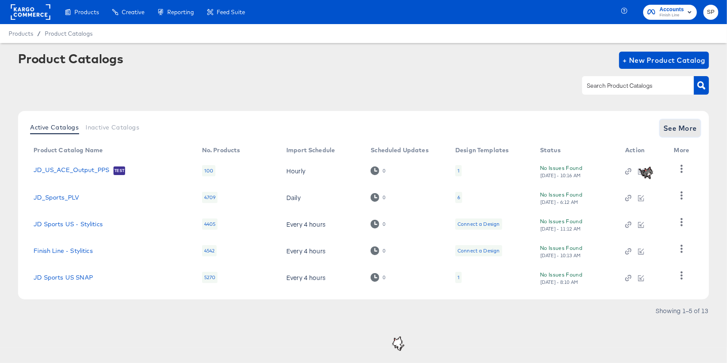
click at [692, 132] on span "See More" at bounding box center [680, 128] width 34 height 12
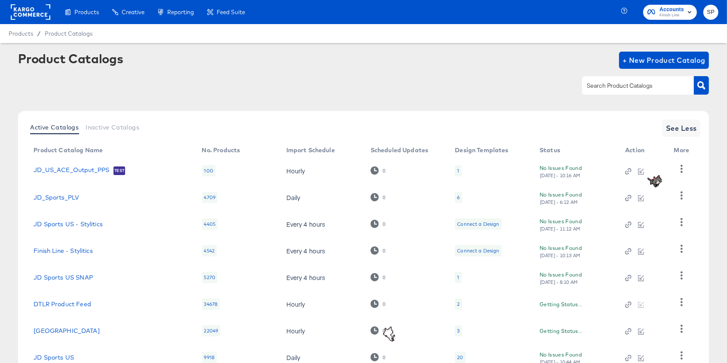
scroll to position [117, 0]
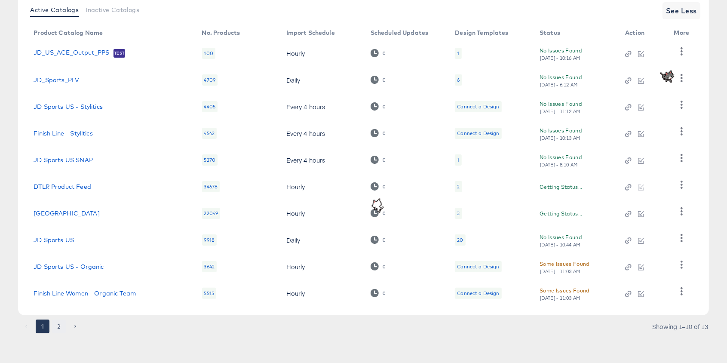
click at [60, 328] on button "2" at bounding box center [59, 326] width 14 height 14
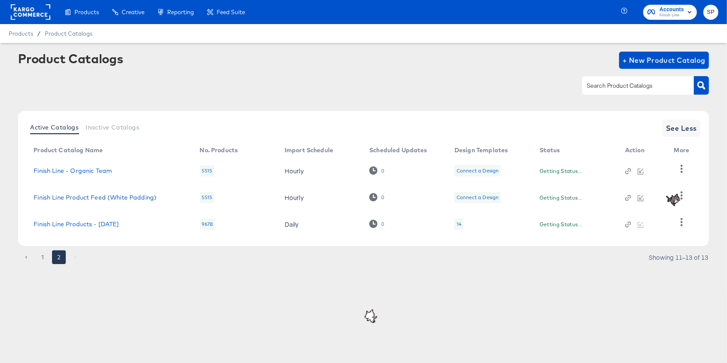
scroll to position [0, 0]
click at [639, 225] on div at bounding box center [641, 224] width 32 height 8
click at [680, 221] on icon "button" at bounding box center [682, 222] width 8 height 8
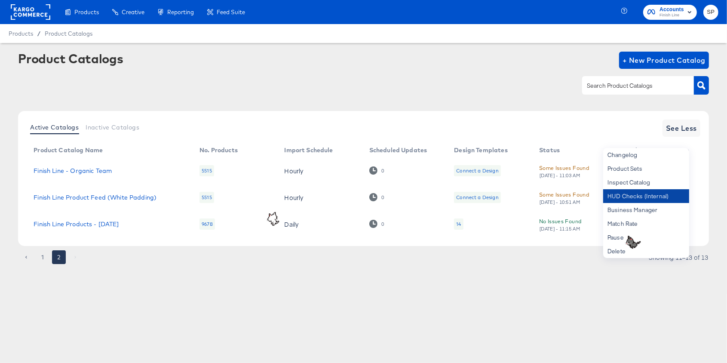
click at [654, 196] on div "HUD Checks (Internal)" at bounding box center [646, 196] width 86 height 14
